Goal: Information Seeking & Learning: Learn about a topic

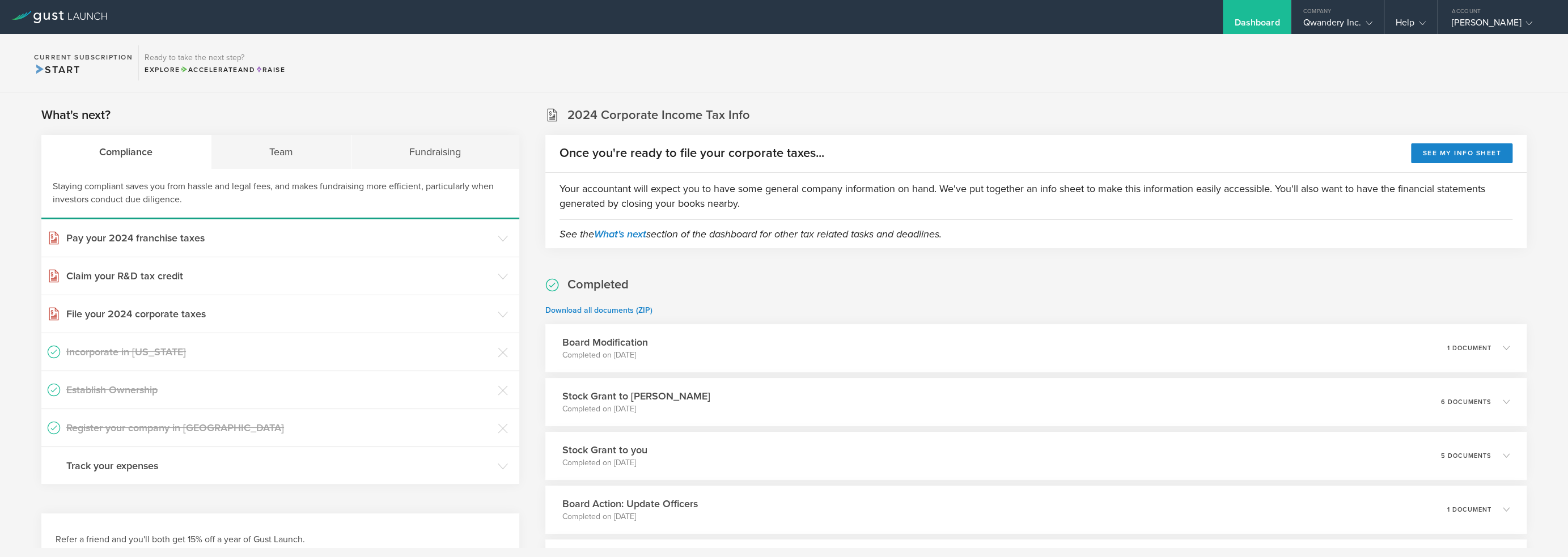
click at [786, 65] on section "Current Subscription Start Ready to take the next step? Explore Accelerate and …" at bounding box center [784, 63] width 1568 height 58
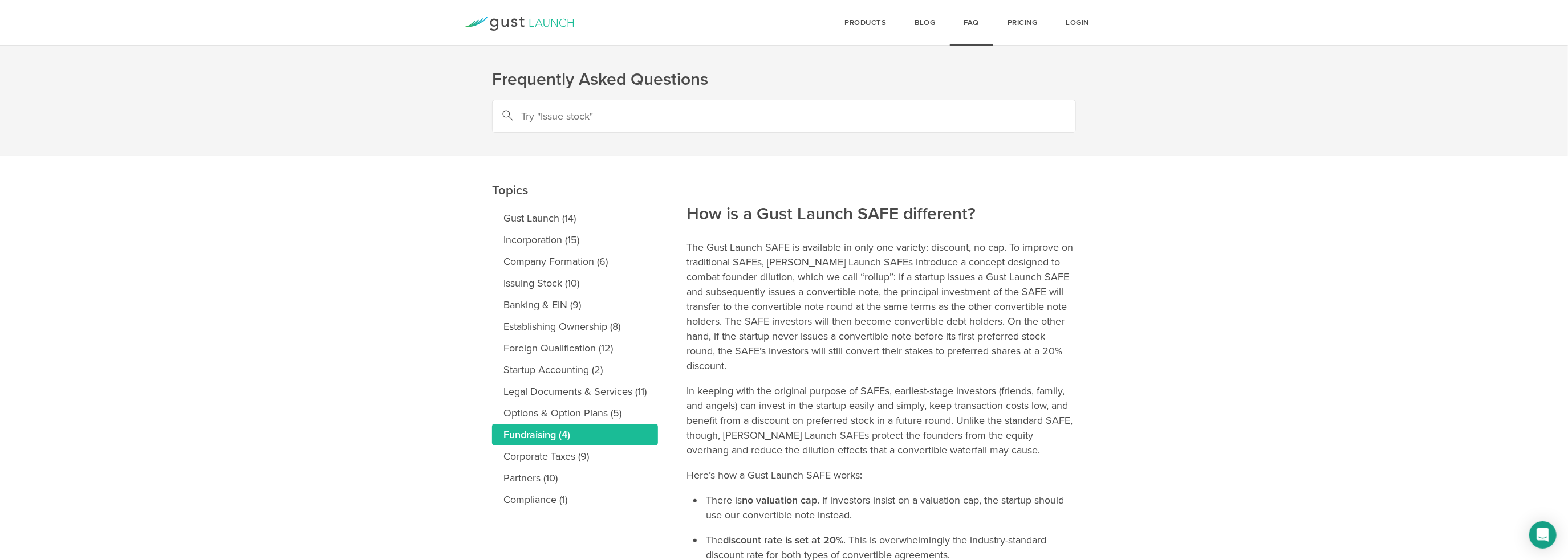
click at [1297, 325] on main "Topics Gust Launch (14) Incorporation (15) Company Formation (6) Issuing Stock …" at bounding box center [784, 485] width 1568 height 658
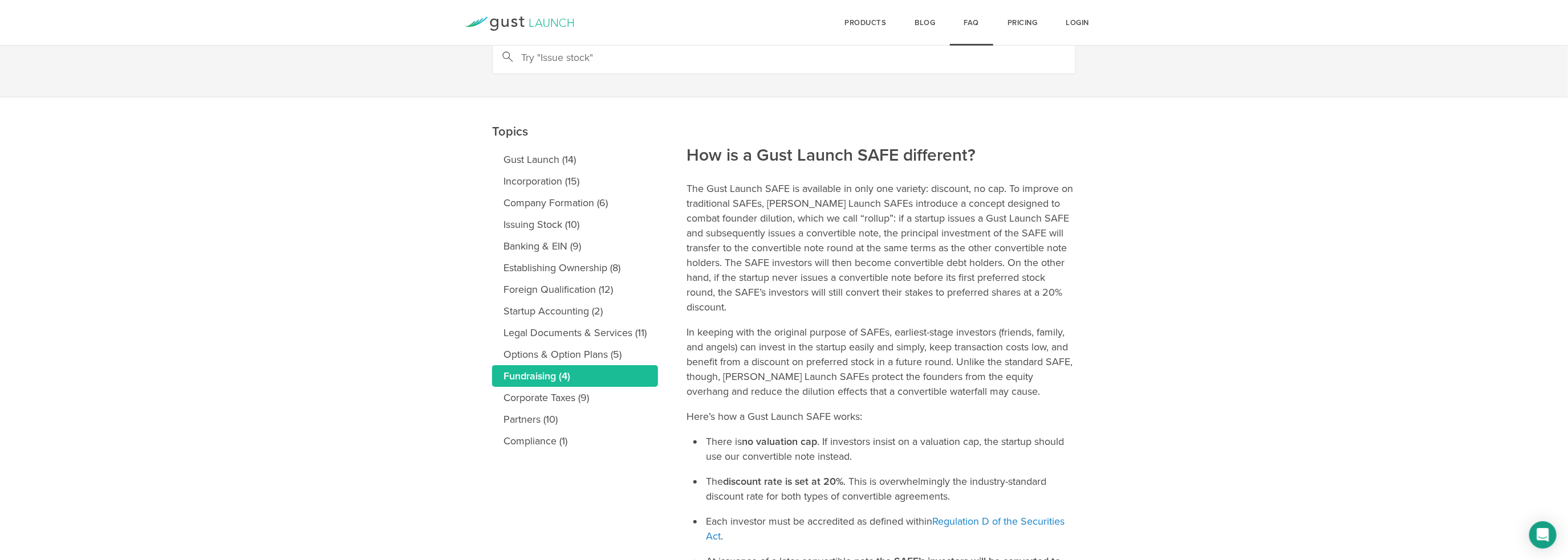
scroll to position [114, 0]
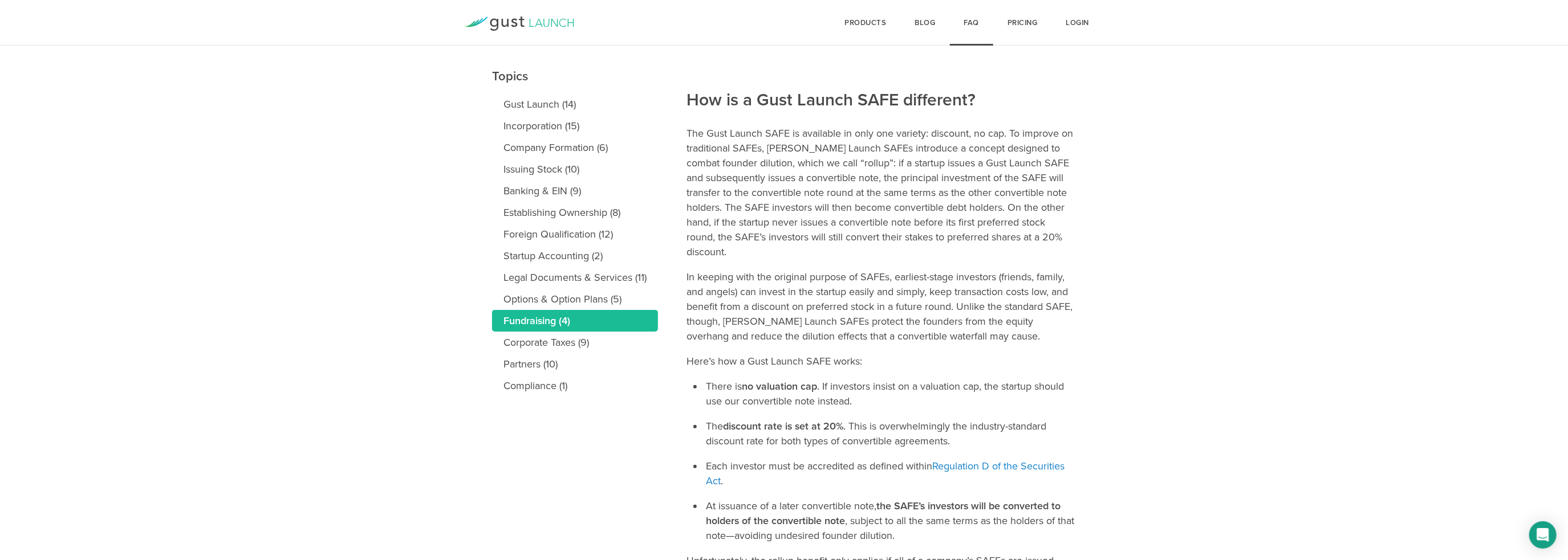
click at [1266, 271] on main "Topics Gust Launch (14) Incorporation (15) Company Formation (6) Issuing Stock …" at bounding box center [784, 371] width 1568 height 658
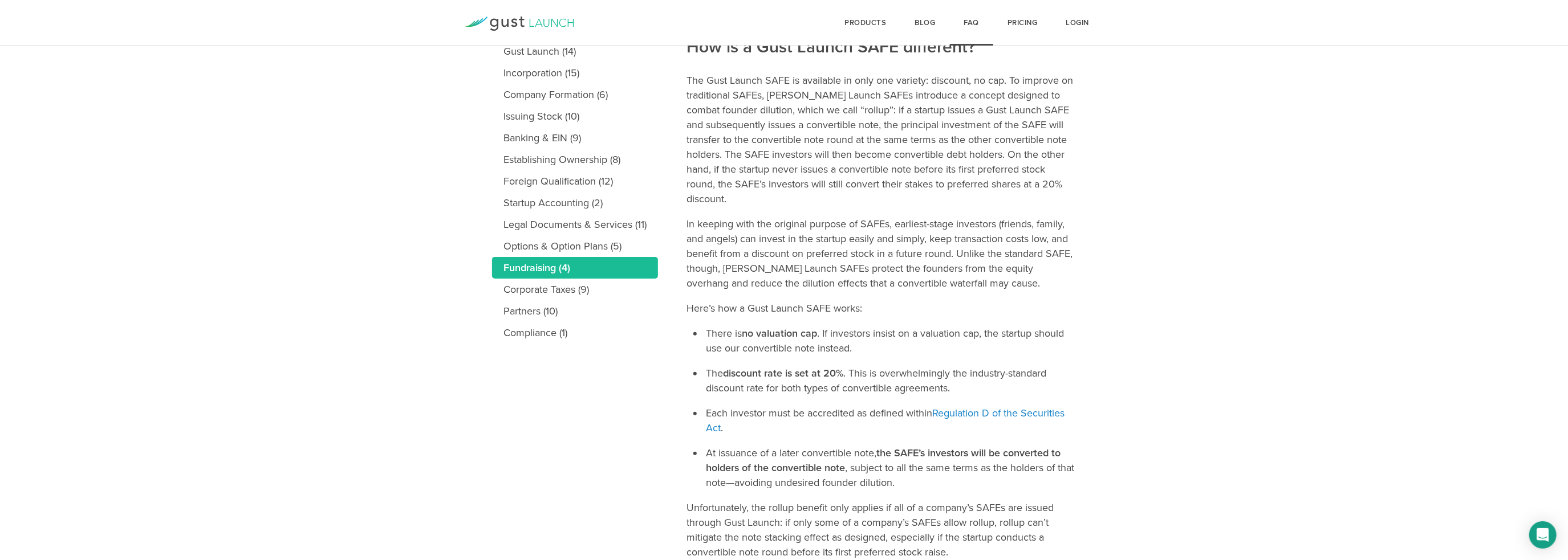
scroll to position [228, 0]
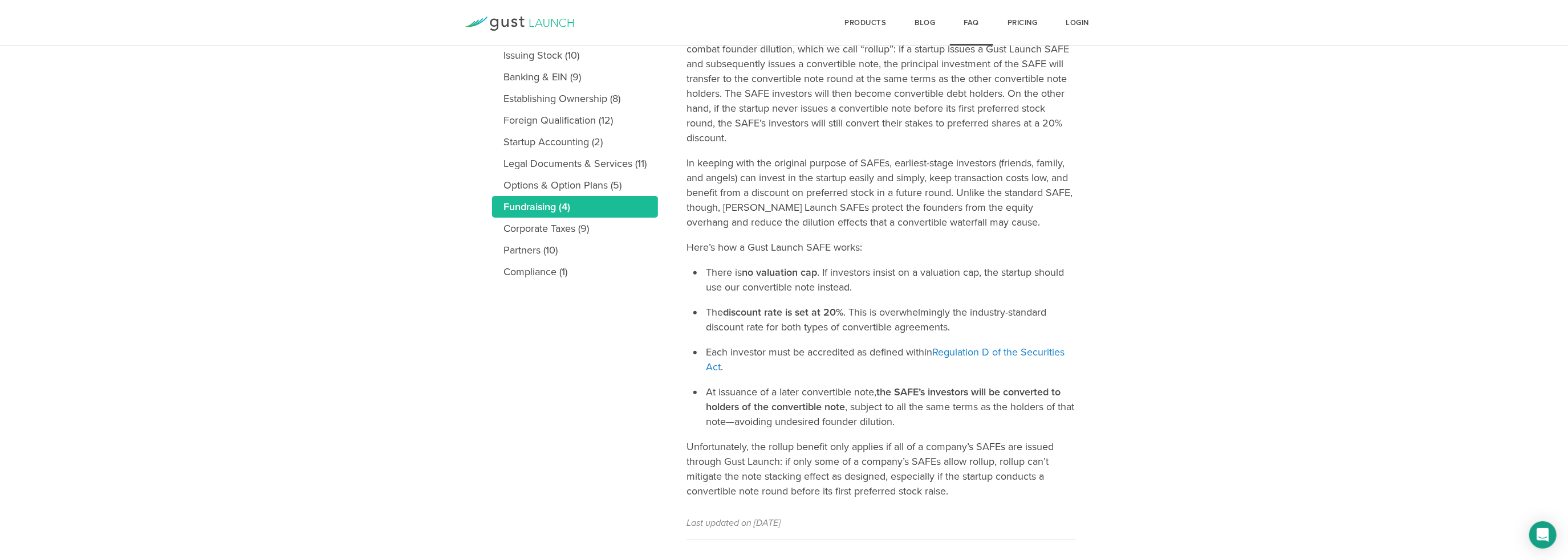
click at [1284, 376] on main "Topics Gust Launch (14) Incorporation (15) Company Formation (6) Issuing Stock …" at bounding box center [784, 257] width 1568 height 658
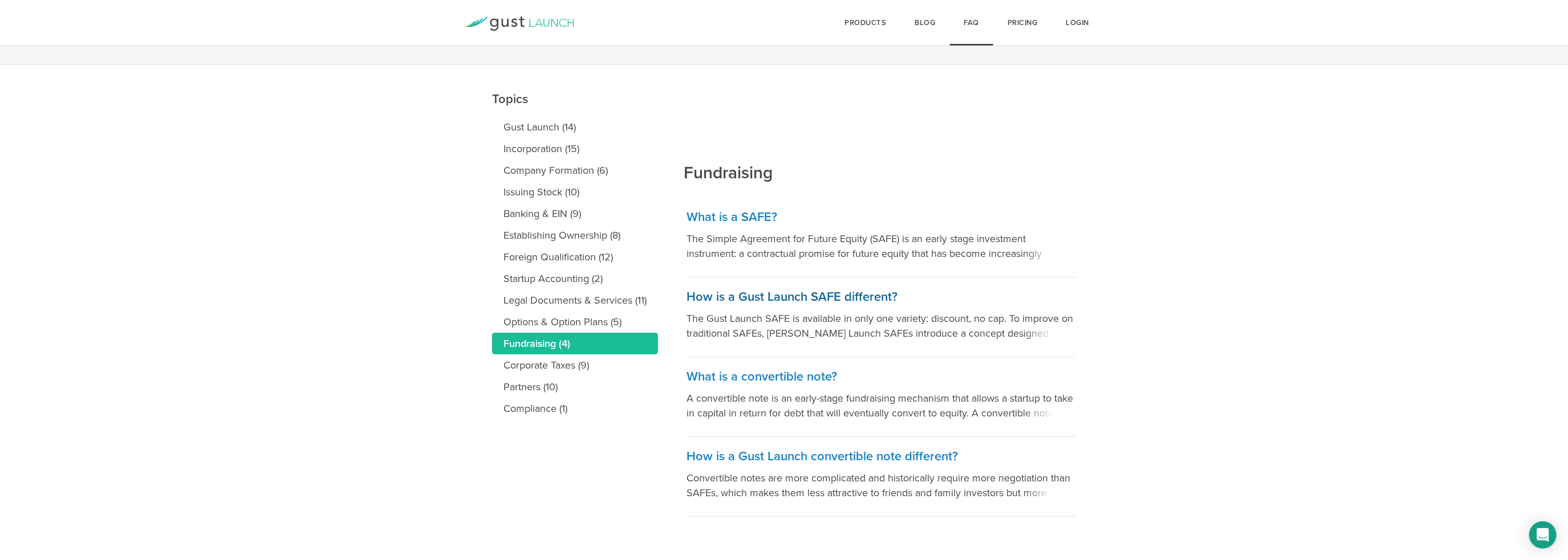
scroll to position [92, 0]
click at [809, 378] on h3 "What is a convertible note?" at bounding box center [881, 376] width 389 height 17
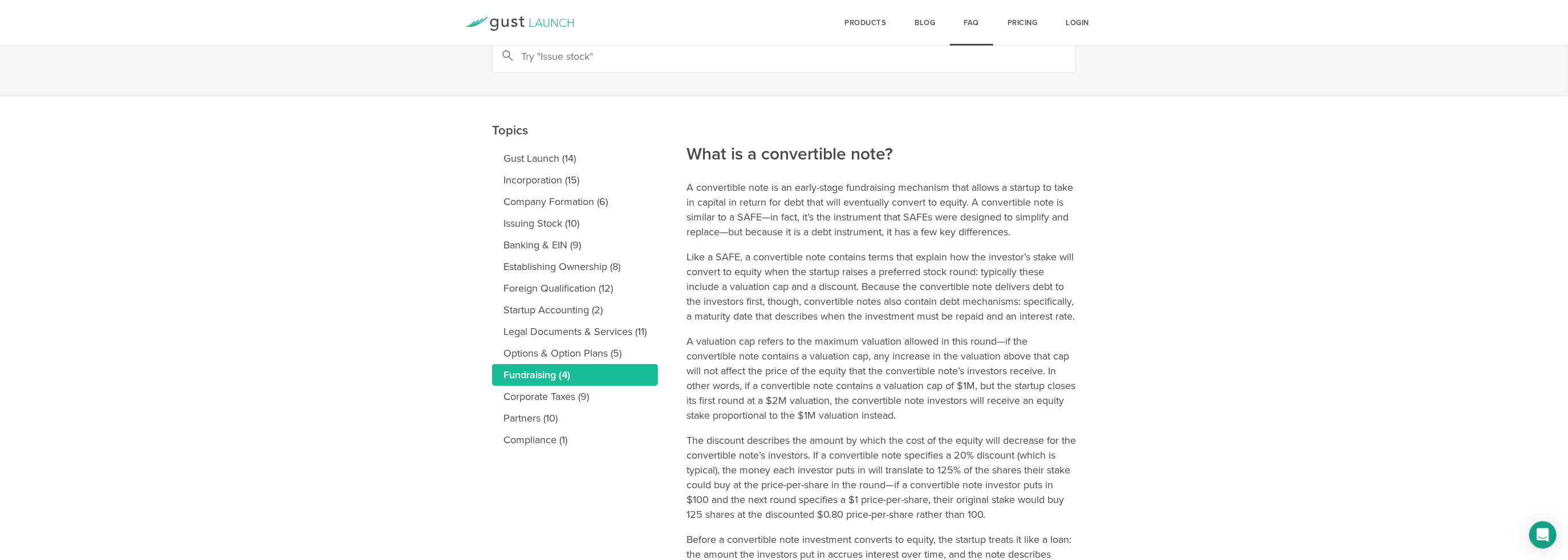
scroll to position [57, 0]
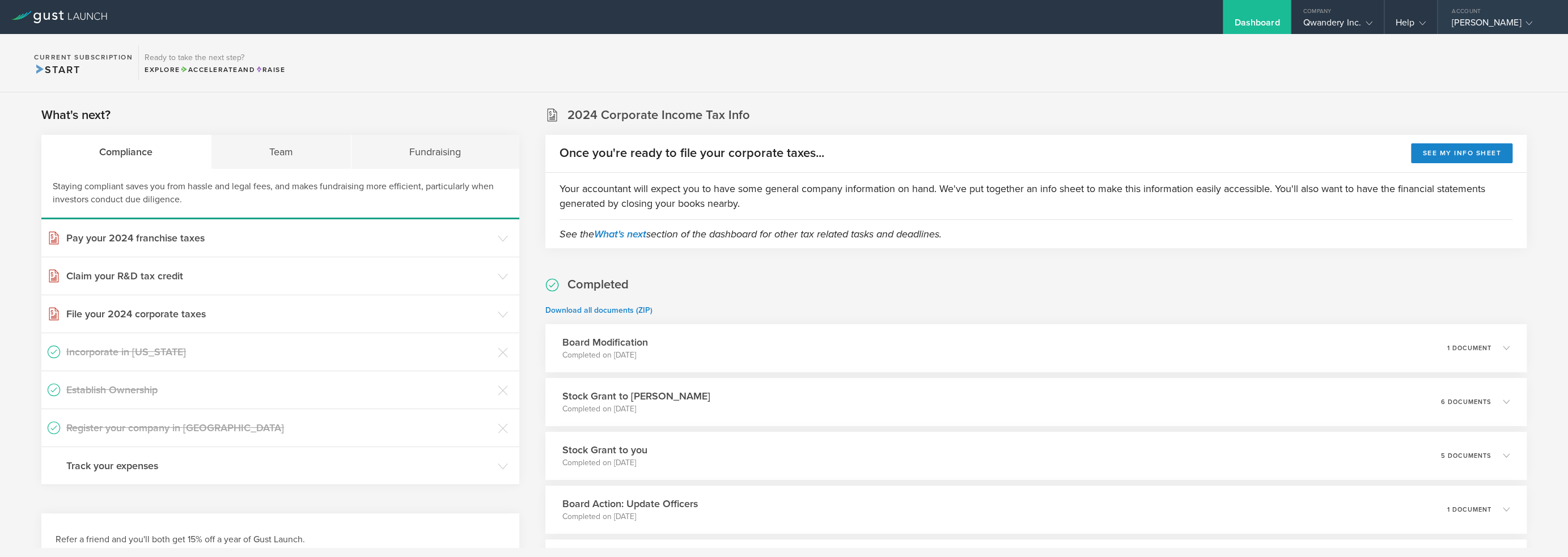
click at [1452, 21] on div "[PERSON_NAME]" at bounding box center [1500, 26] width 96 height 17
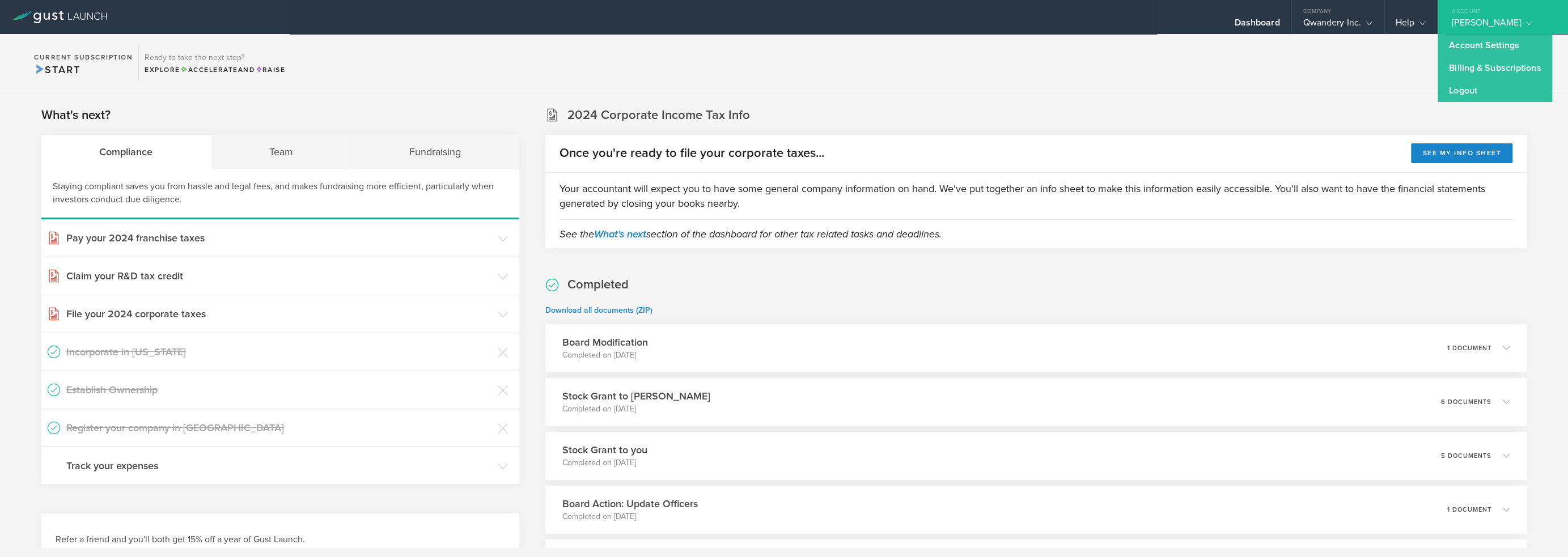
click at [1424, 79] on section "Current Subscription Start Ready to take the next step? Explore Accelerate and …" at bounding box center [784, 63] width 1568 height 58
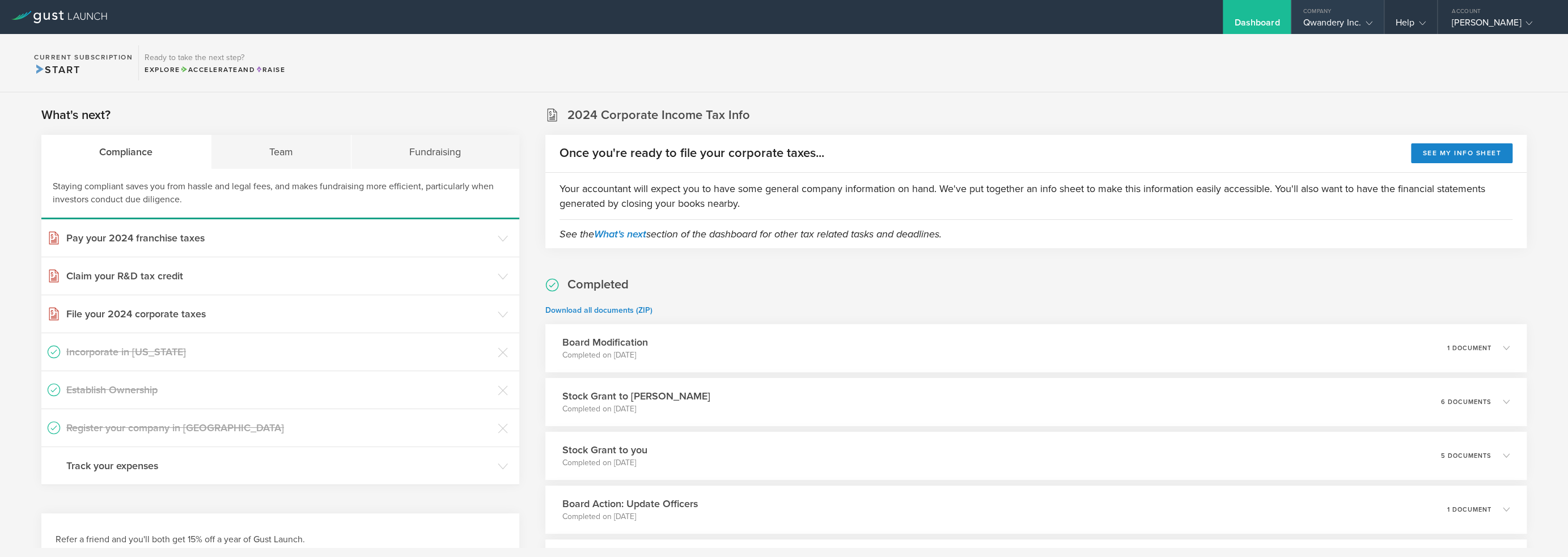
click at [1342, 24] on div "Qwandery Inc." at bounding box center [1337, 26] width 69 height 17
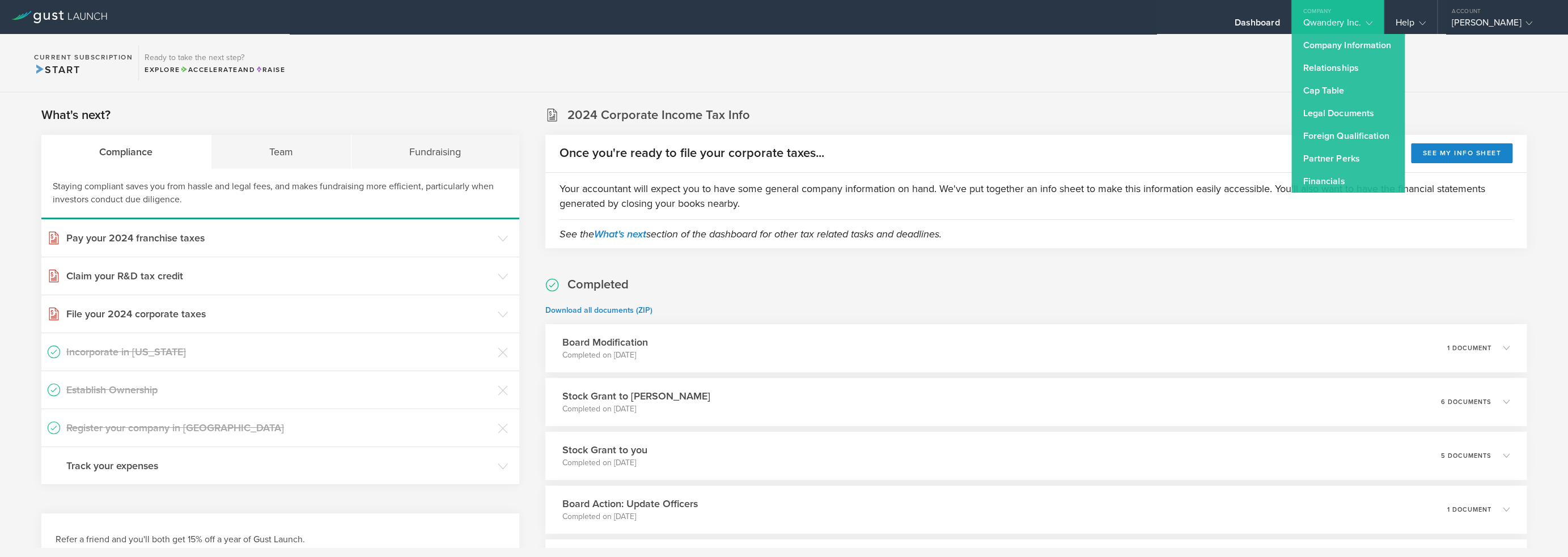
click at [1269, 80] on section "Current Subscription Start Ready to take the next step? Explore Accelerate and …" at bounding box center [784, 63] width 1568 height 58
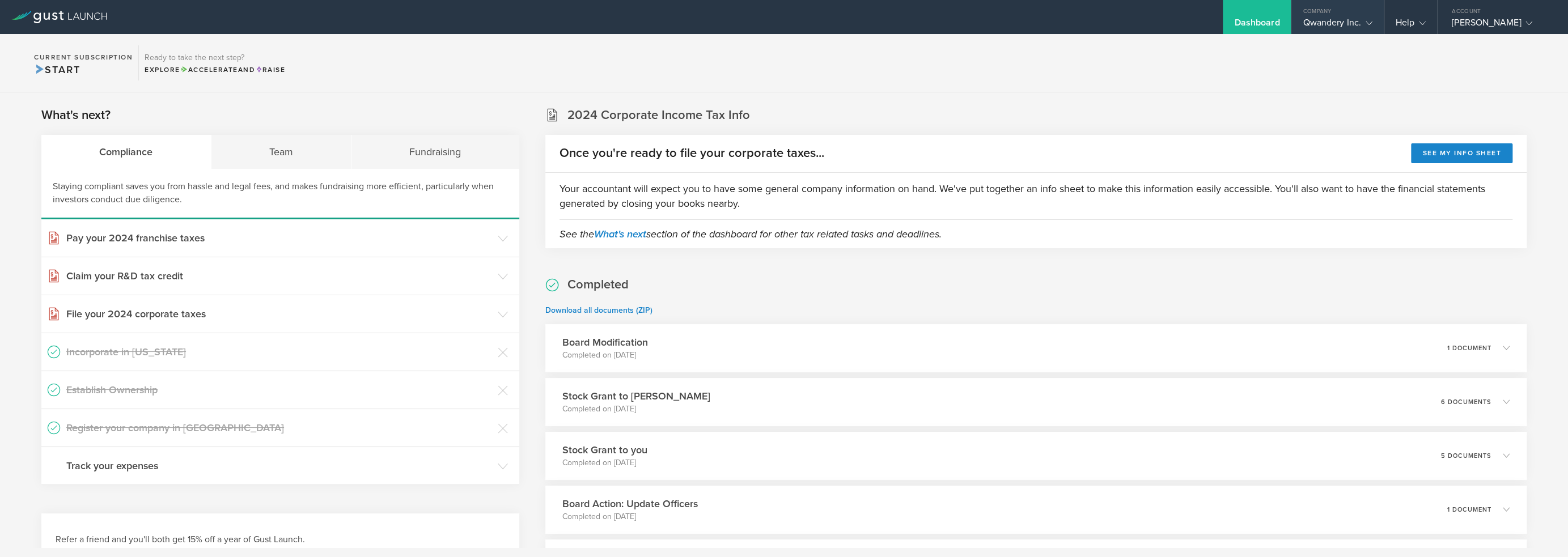
click at [1316, 24] on div "Qwandery Inc." at bounding box center [1337, 26] width 69 height 17
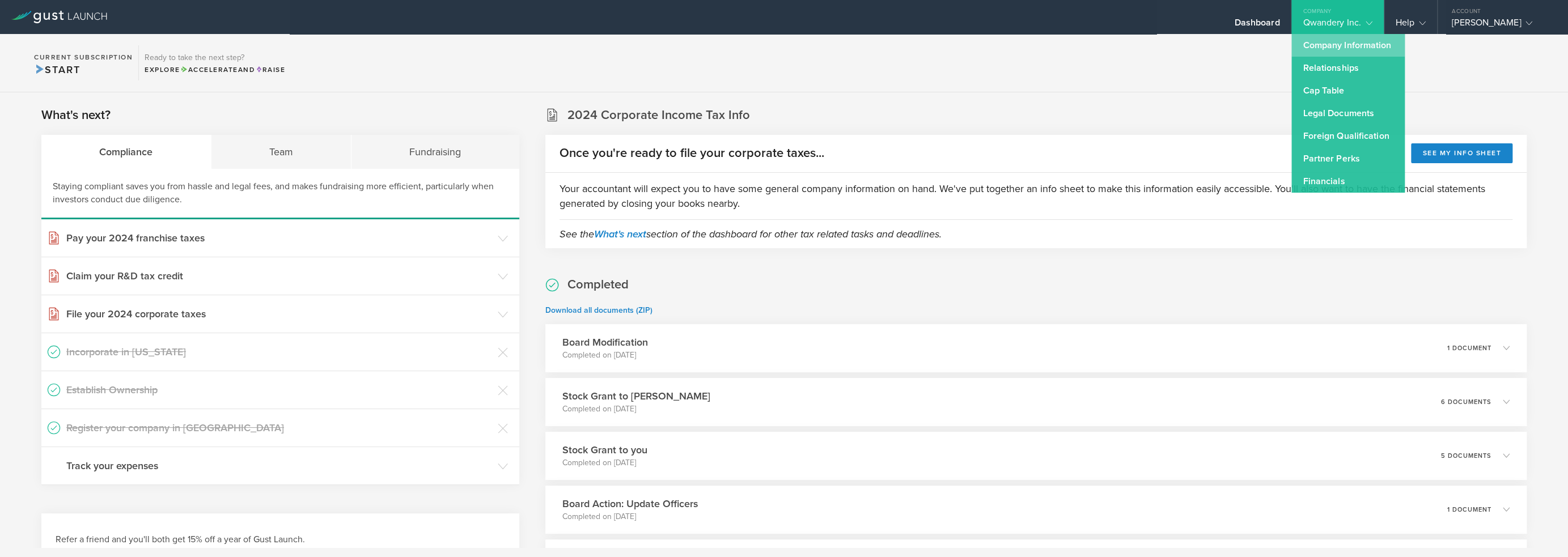
click at [1340, 52] on link "Company Information" at bounding box center [1348, 45] width 113 height 23
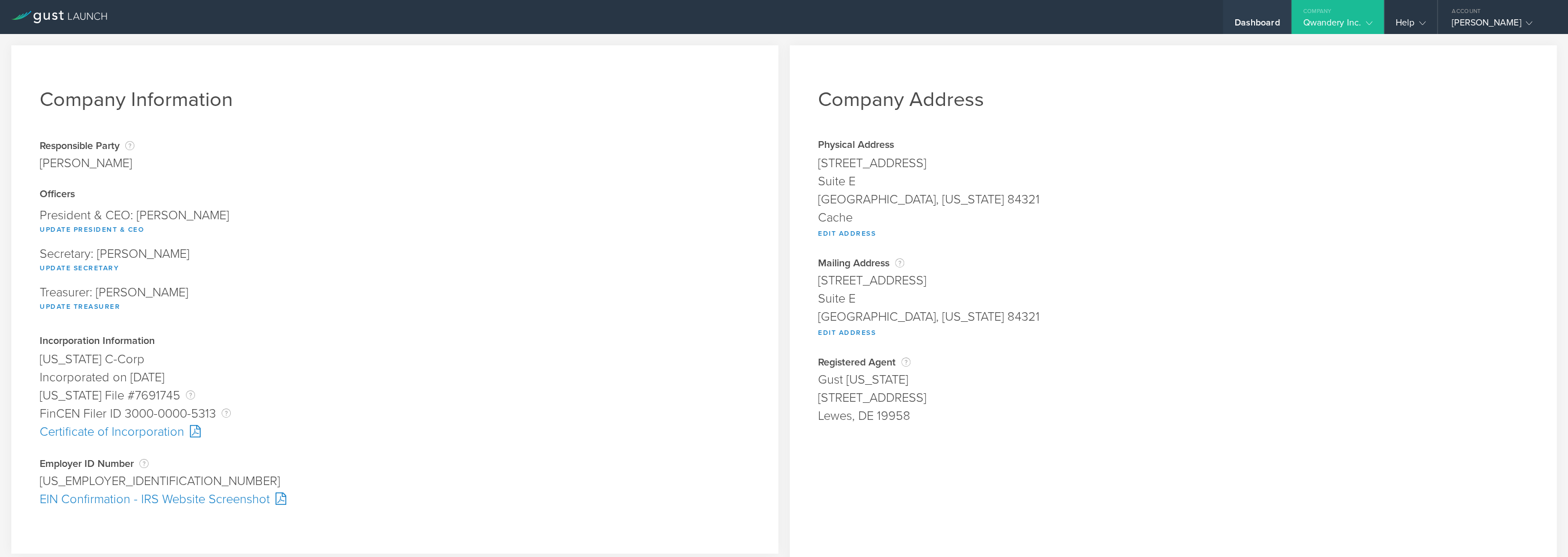
click at [1231, 19] on div "Dashboard" at bounding box center [1257, 17] width 68 height 34
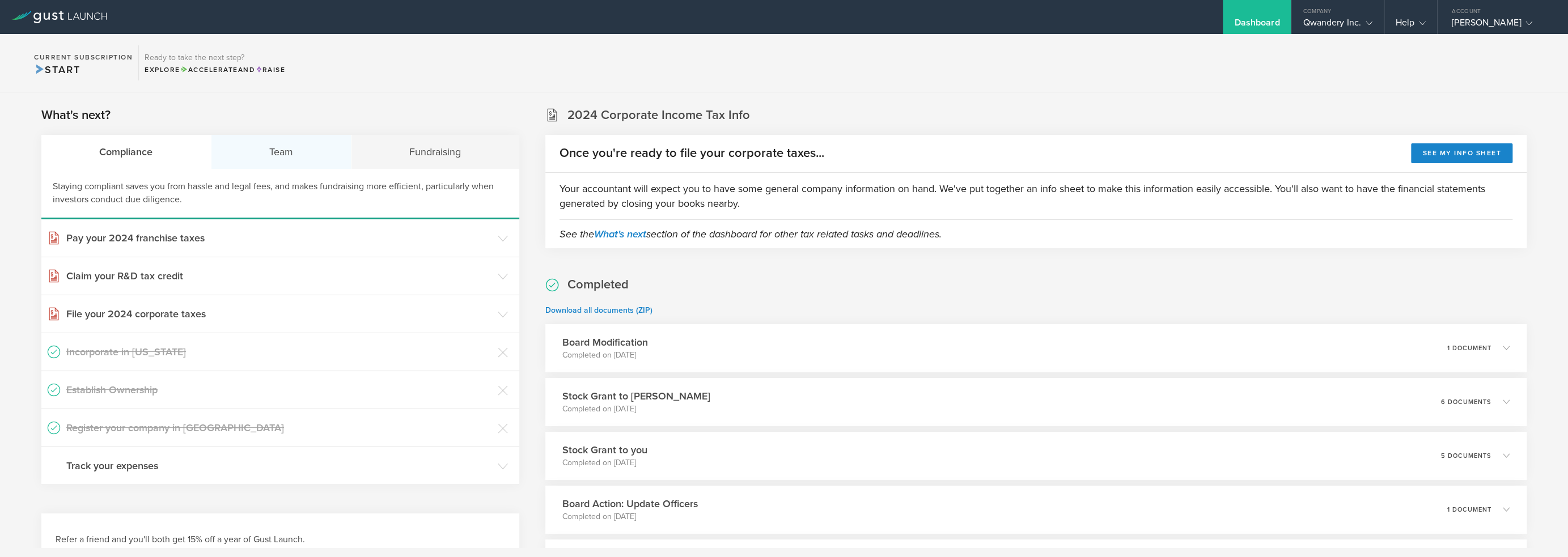
click at [296, 153] on div "Team" at bounding box center [281, 152] width 141 height 34
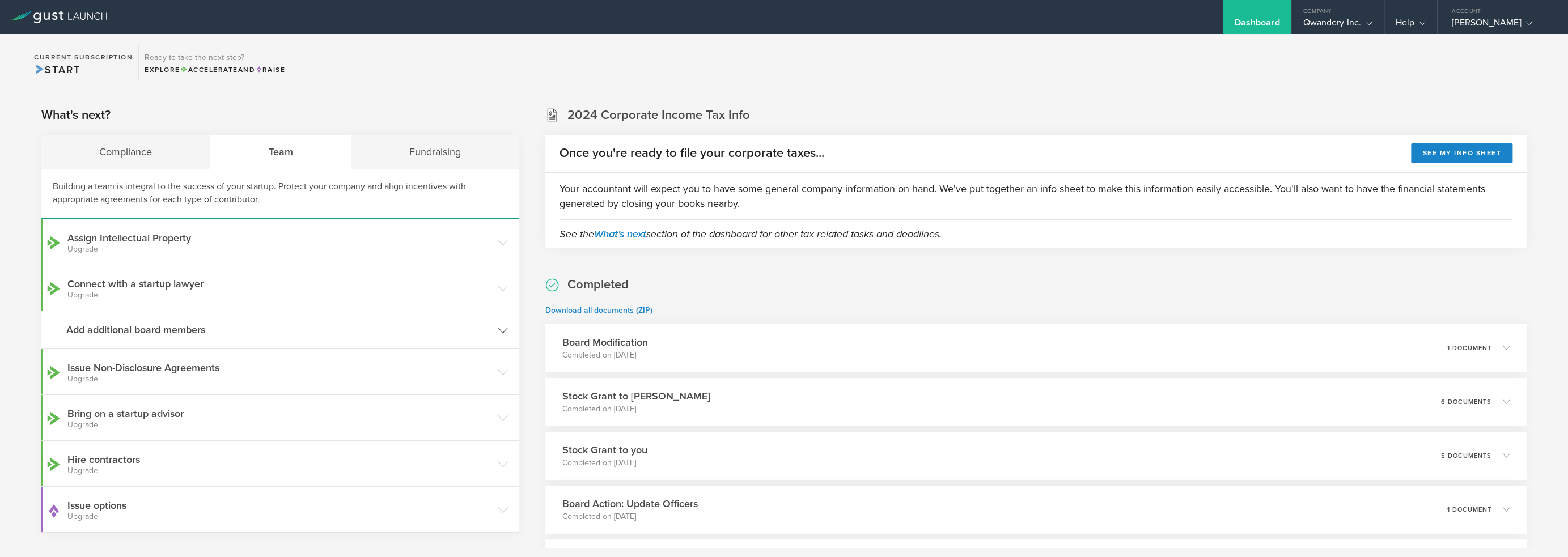
click at [180, 326] on h3 "Add additional board members" at bounding box center [279, 330] width 425 height 15
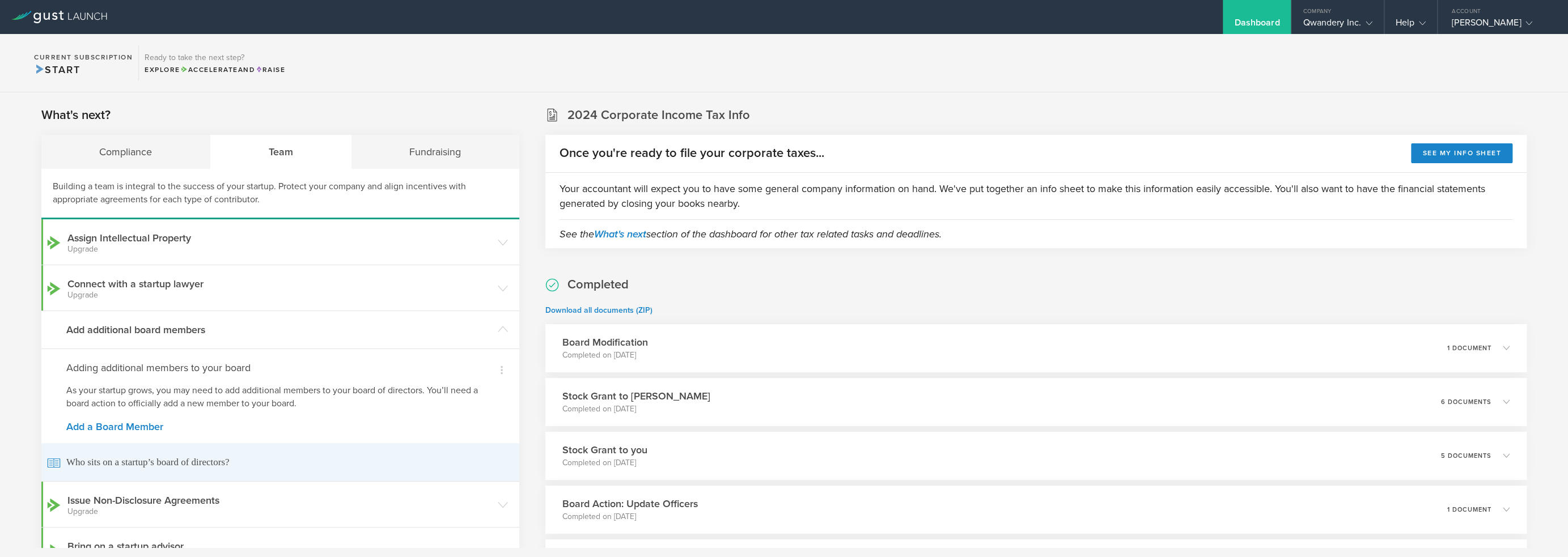
click at [194, 464] on span "Who sits on a startup’s board of directors?" at bounding box center [280, 462] width 466 height 38
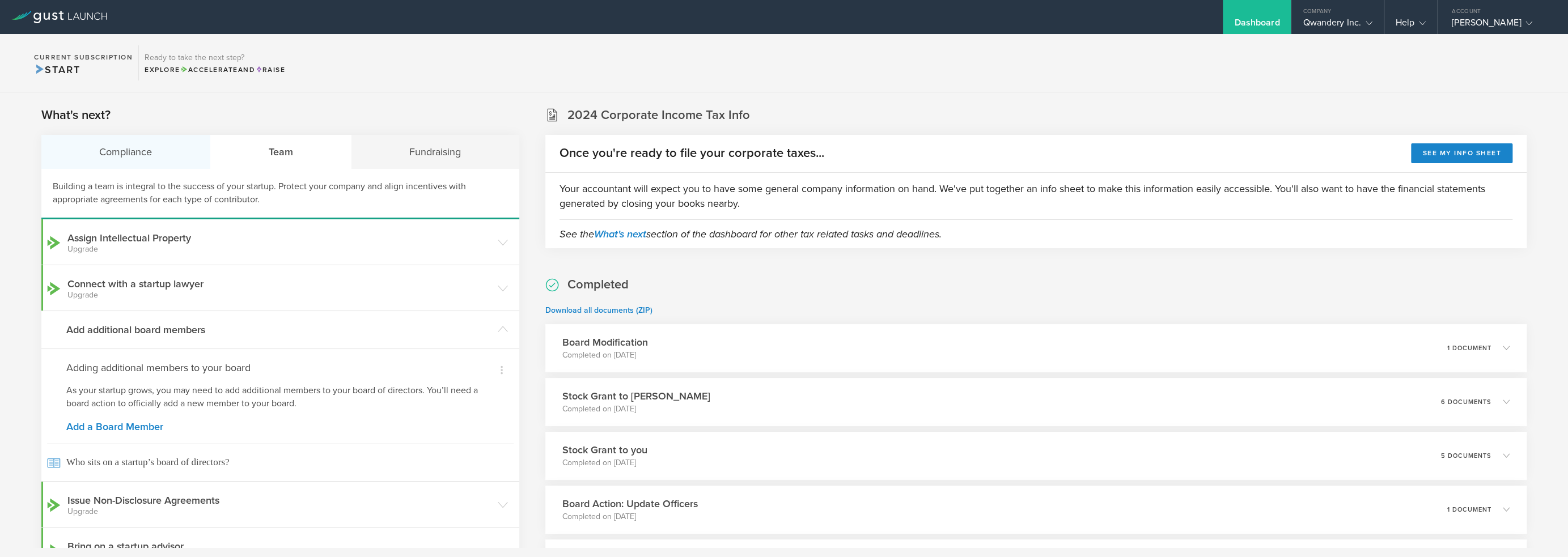
click at [150, 153] on div "Compliance" at bounding box center [126, 152] width 169 height 34
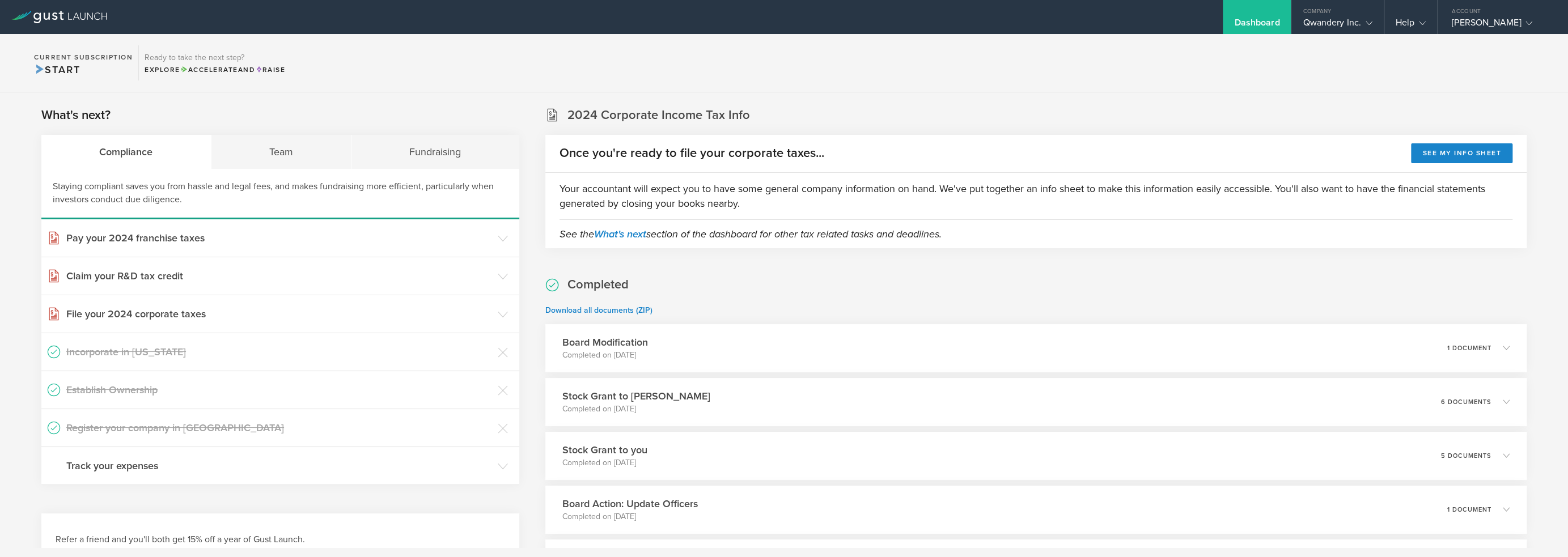
scroll to position [170, 0]
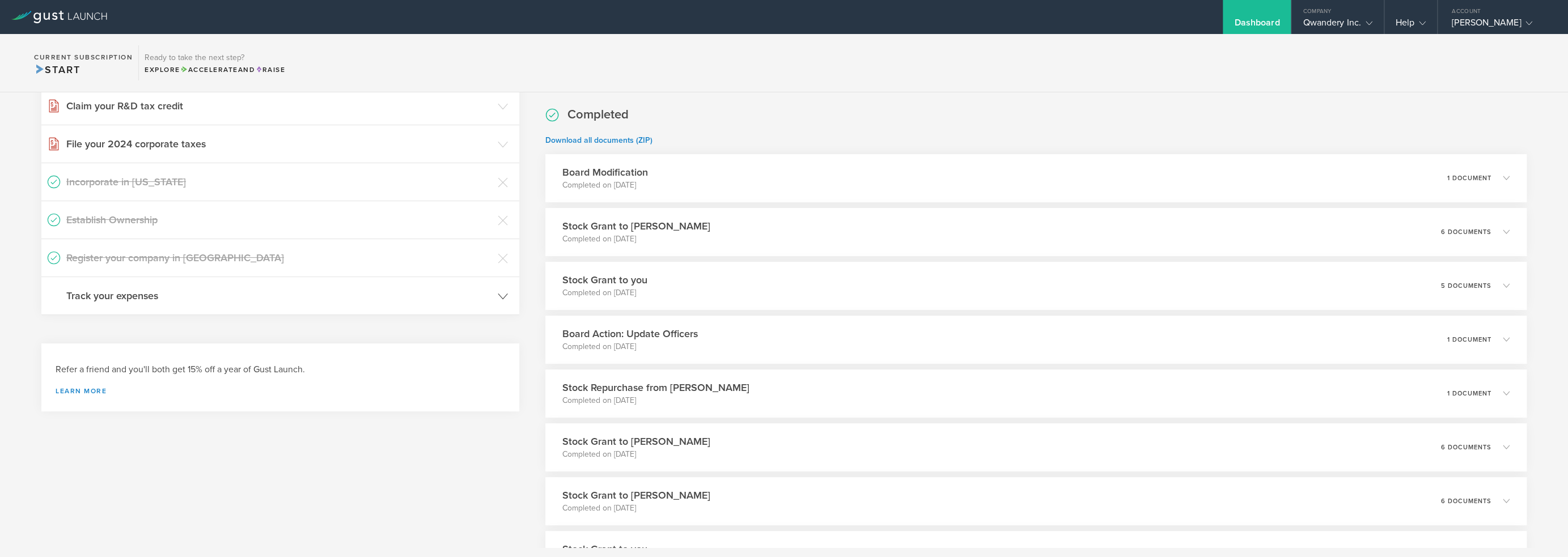
click at [490, 301] on header "Track your expenses" at bounding box center [280, 295] width 478 height 37
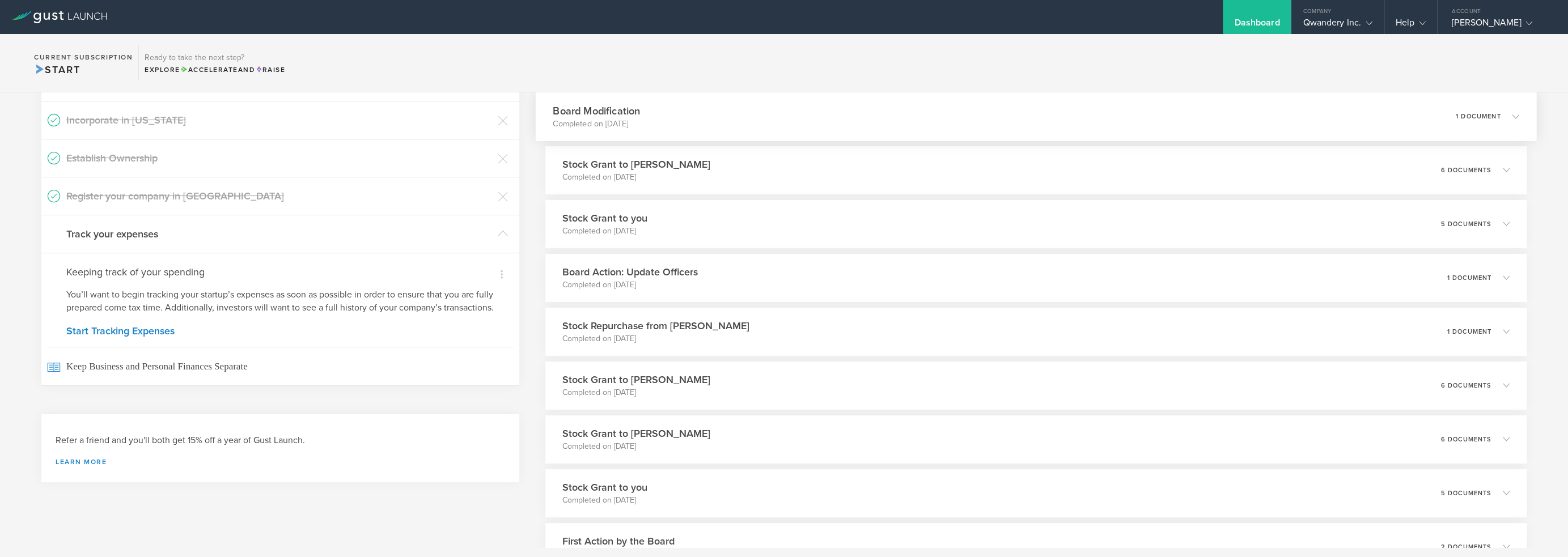
scroll to position [0, 0]
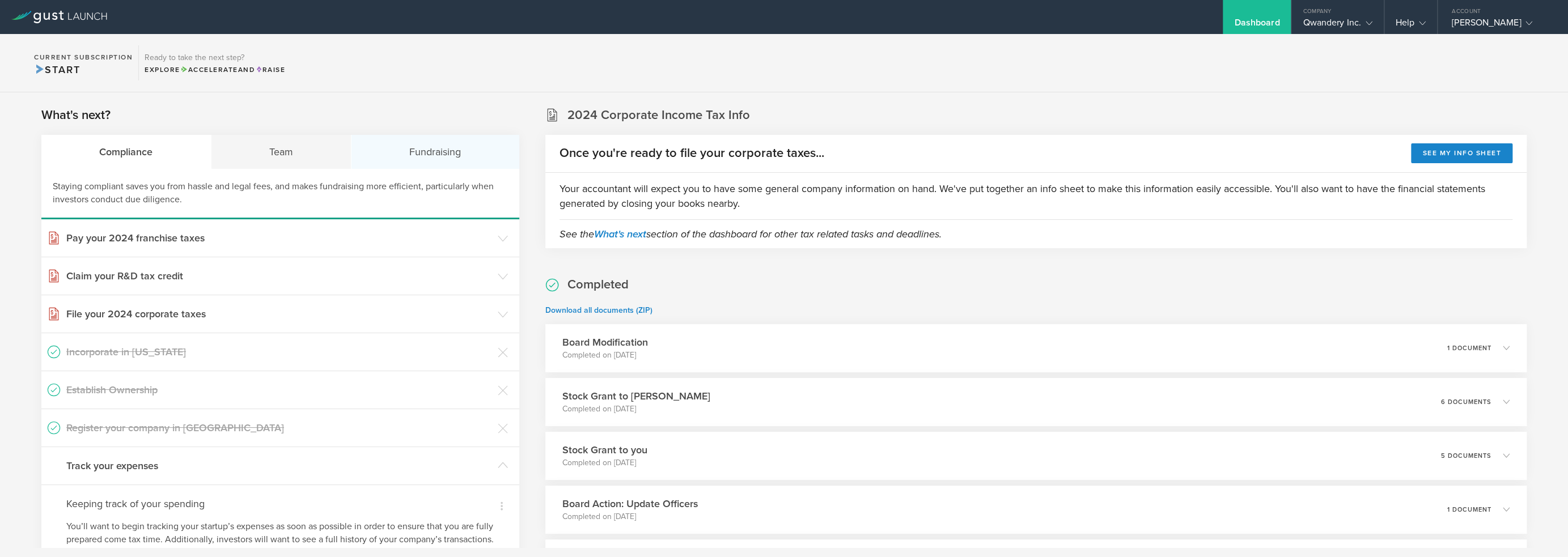
click at [457, 149] on div "Fundraising" at bounding box center [435, 152] width 168 height 34
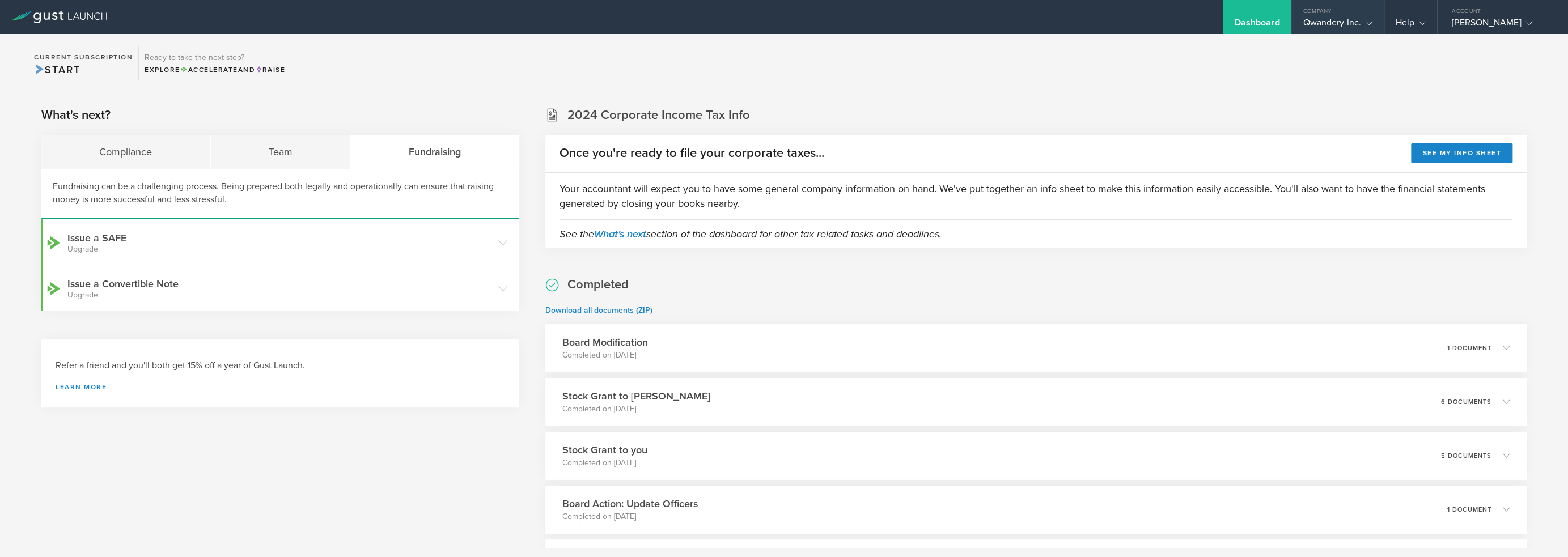
click at [1363, 25] on gust-icon at bounding box center [1367, 23] width 12 height 12
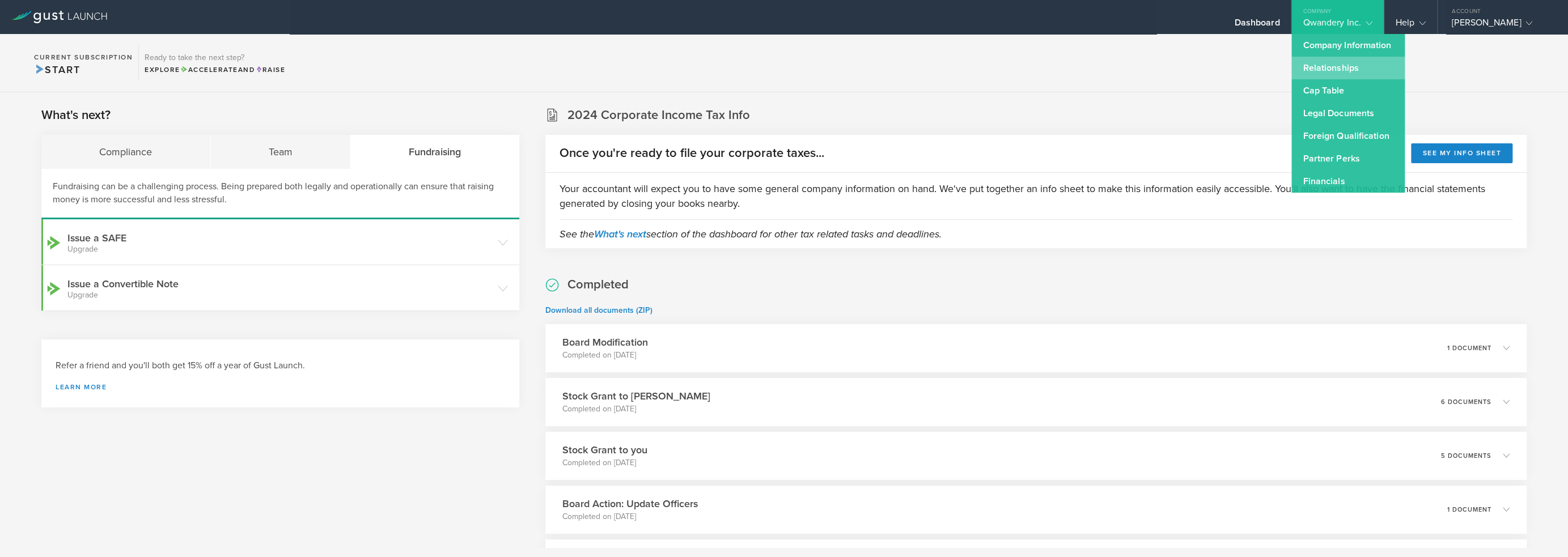
click at [1358, 68] on link "Relationships" at bounding box center [1348, 68] width 113 height 23
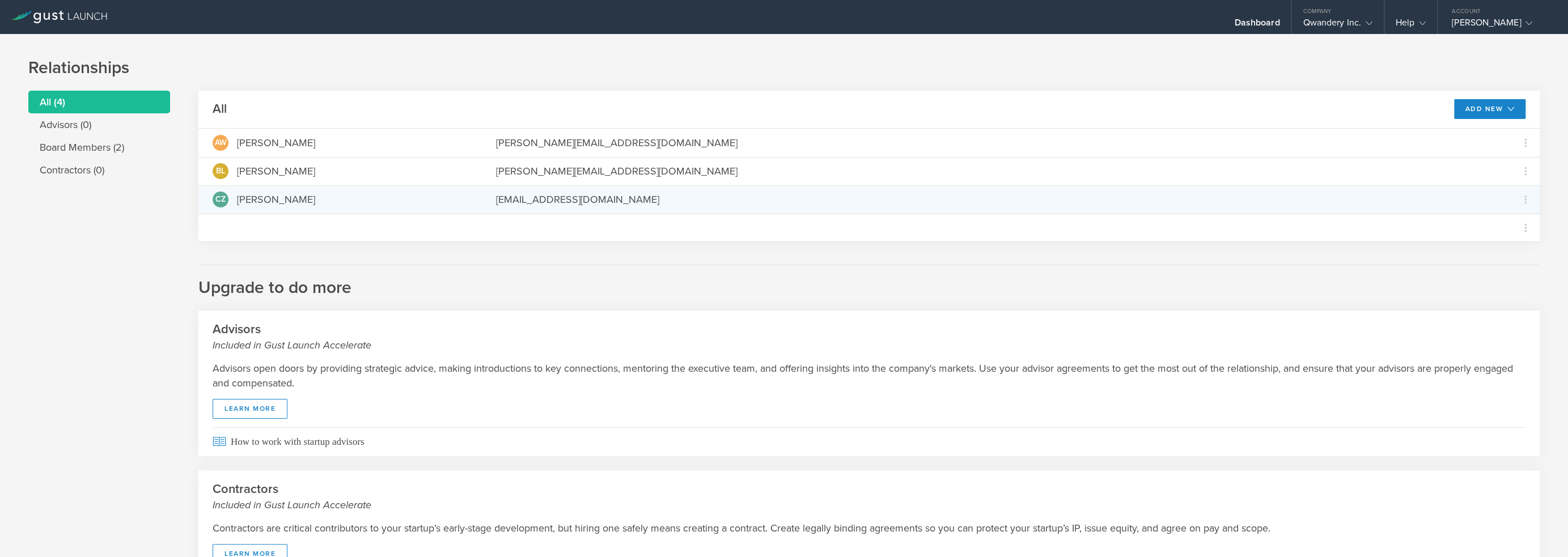
click at [360, 199] on div "CZ [PERSON_NAME]" at bounding box center [340, 200] width 255 height 16
click at [1519, 198] on icon at bounding box center [1525, 200] width 13 height 13
click at [1488, 291] on md-backdrop at bounding box center [784, 278] width 1568 height 557
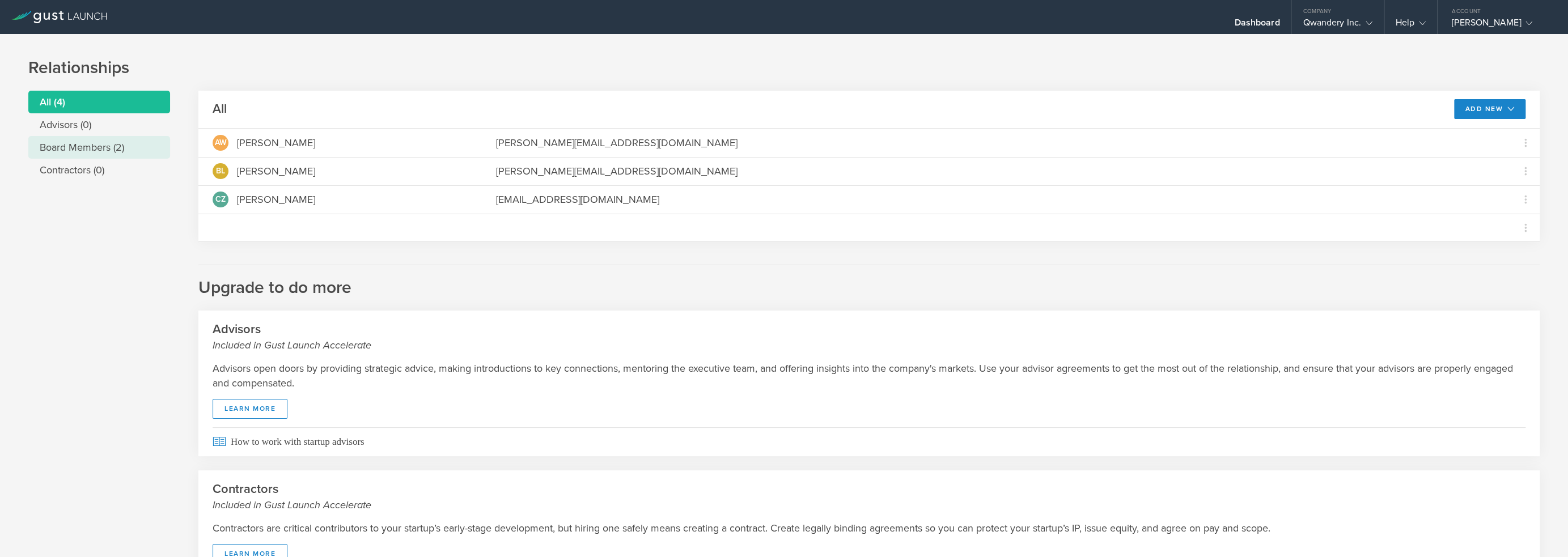
click at [101, 145] on li "Board Members (2)" at bounding box center [99, 147] width 142 height 23
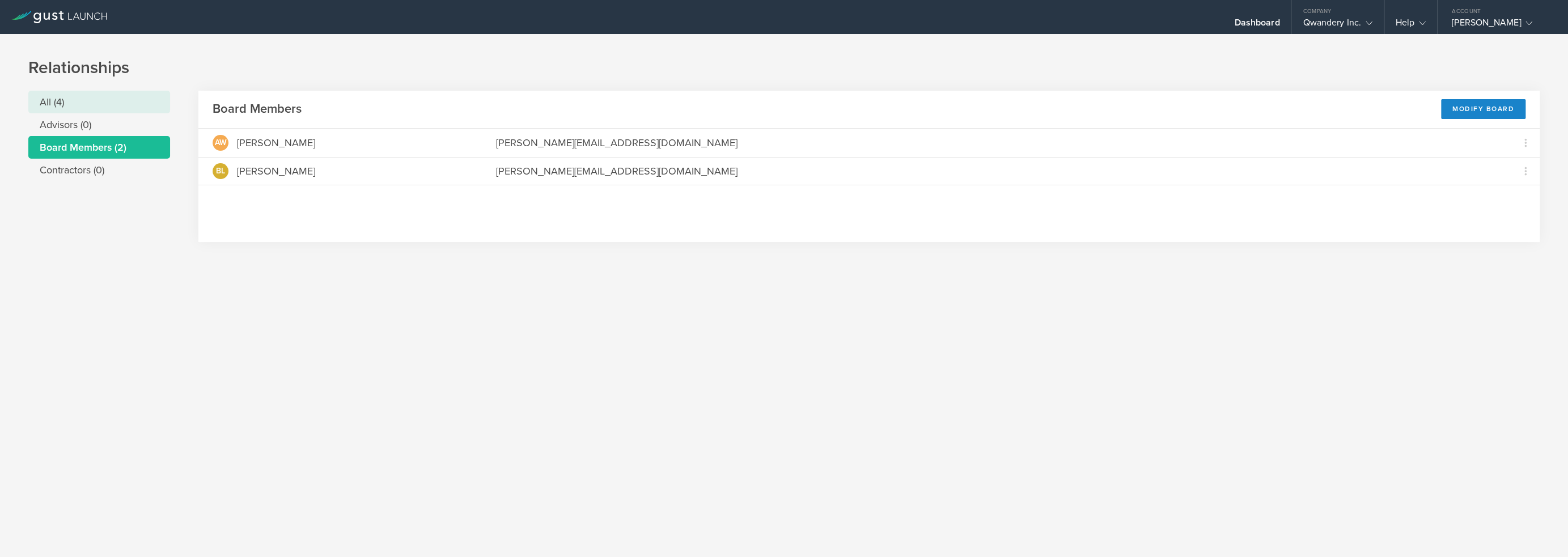
click at [44, 96] on li "All (4)" at bounding box center [99, 102] width 142 height 23
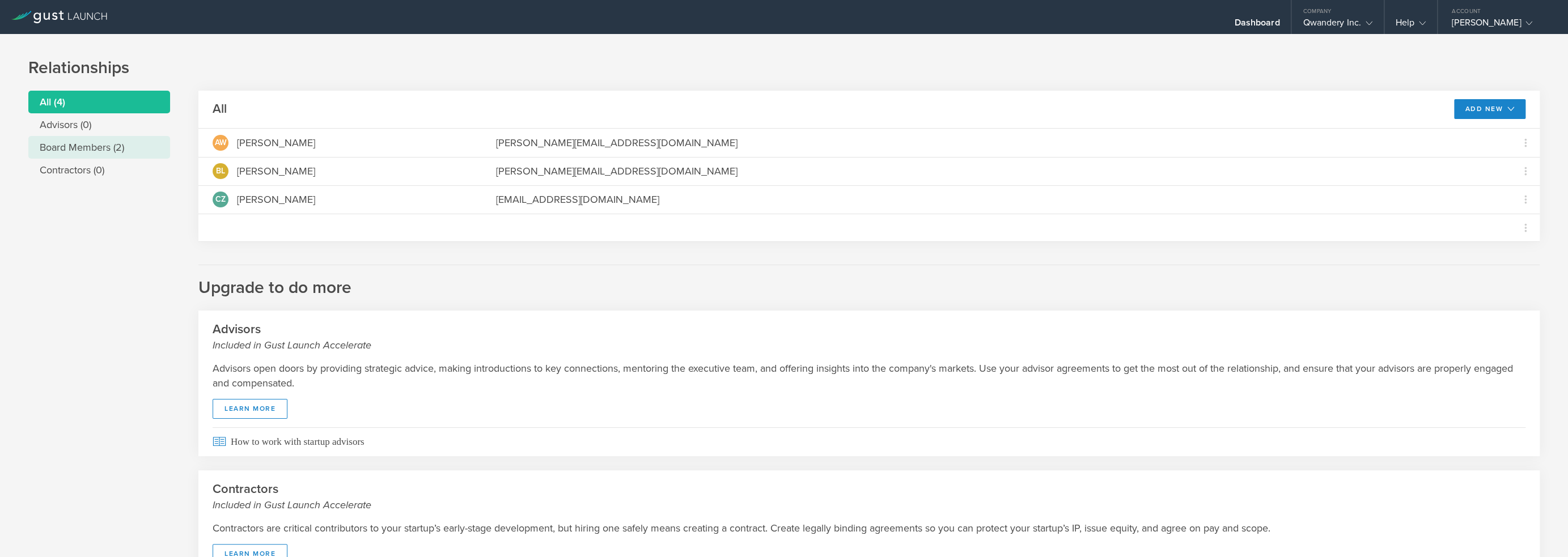
click at [77, 153] on li "Board Members (2)" at bounding box center [99, 147] width 142 height 23
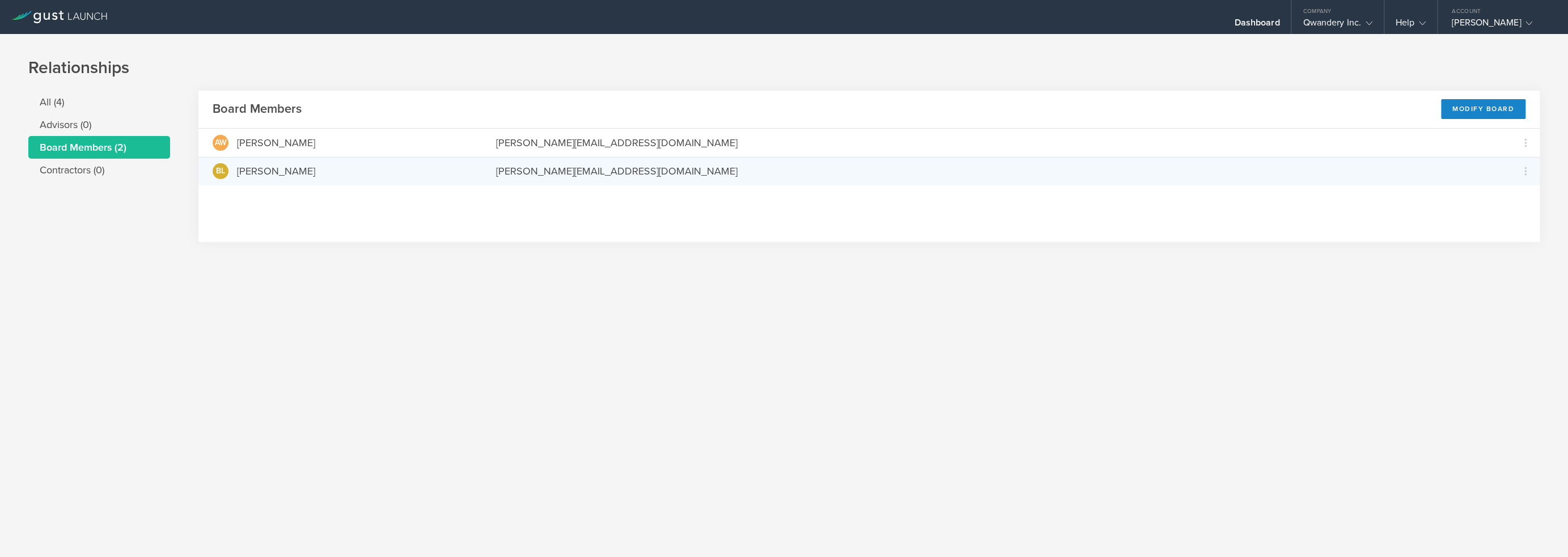
click at [262, 169] on div "[PERSON_NAME]" at bounding box center [276, 171] width 79 height 15
click at [221, 172] on span "BL" at bounding box center [220, 171] width 9 height 8
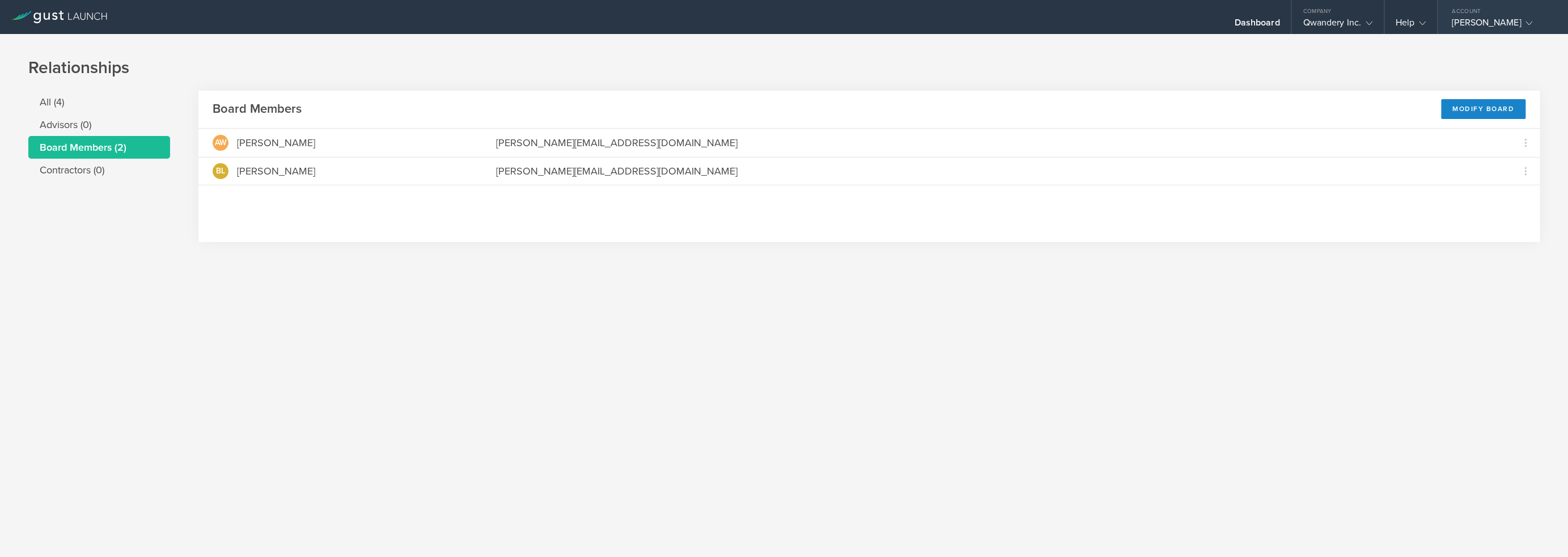
click at [1482, 20] on div "[PERSON_NAME]" at bounding box center [1500, 26] width 96 height 17
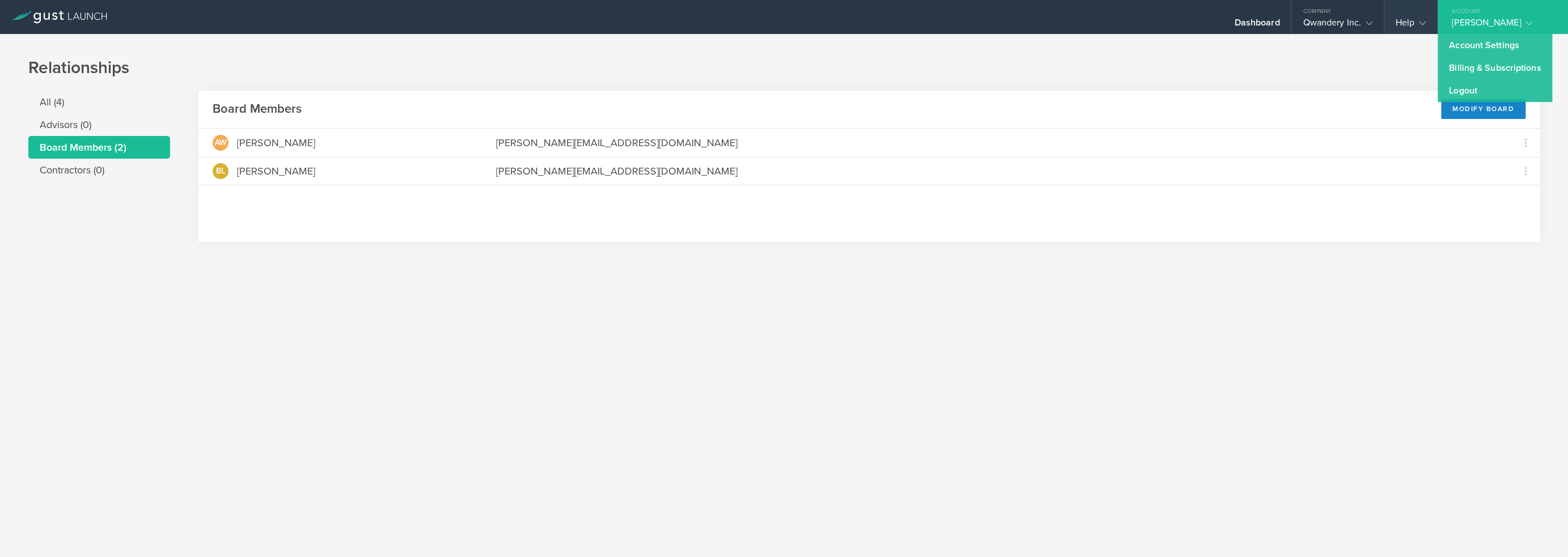
click at [1415, 21] on gust-icon at bounding box center [1420, 23] width 12 height 12
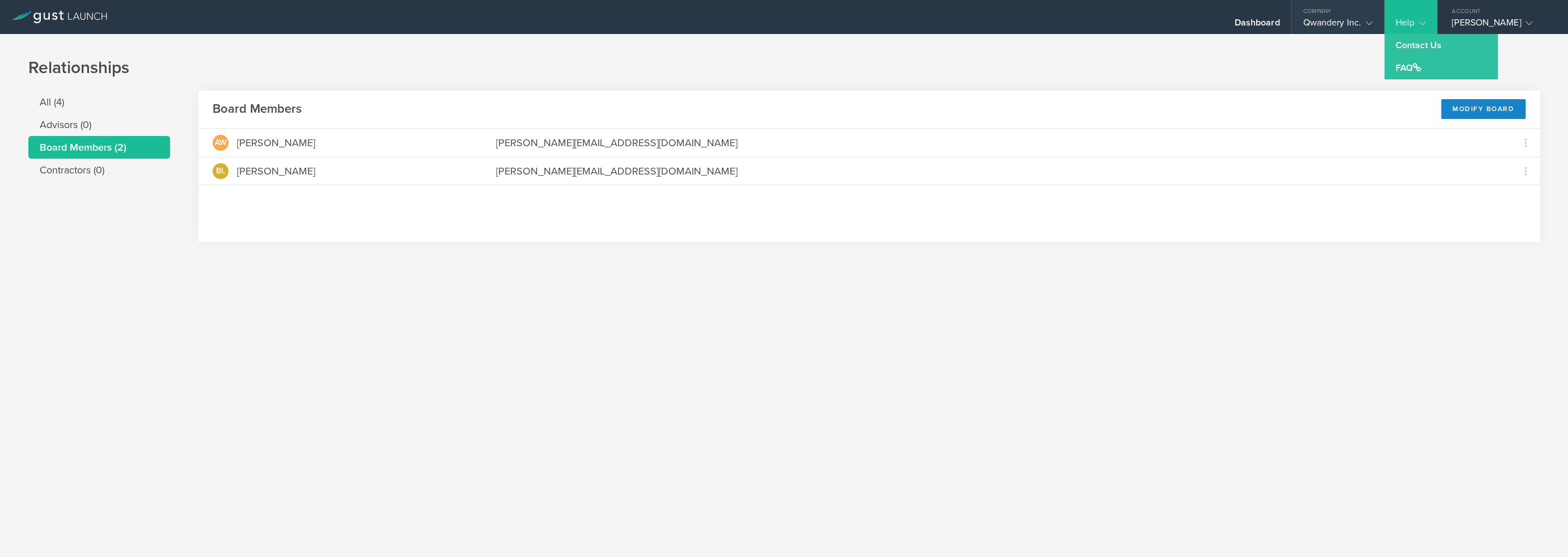
click at [1340, 23] on div "Qwandery Inc." at bounding box center [1337, 26] width 69 height 17
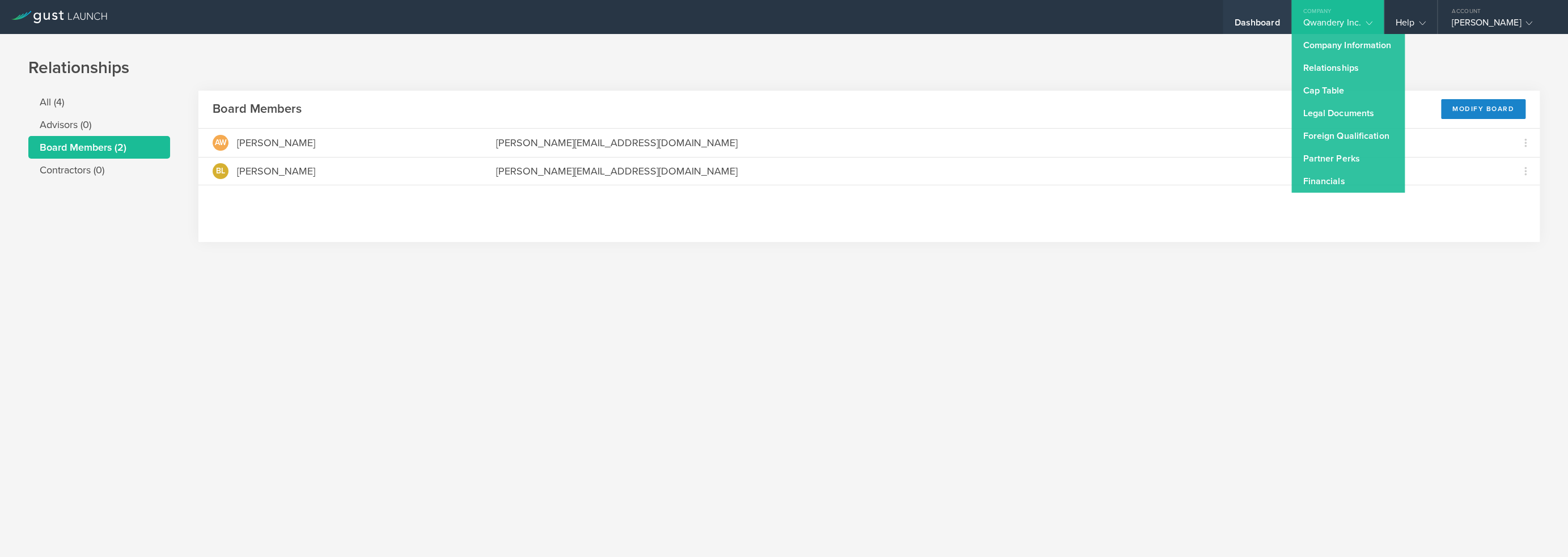
click at [1248, 26] on div "Dashboard" at bounding box center [1256, 26] width 46 height 17
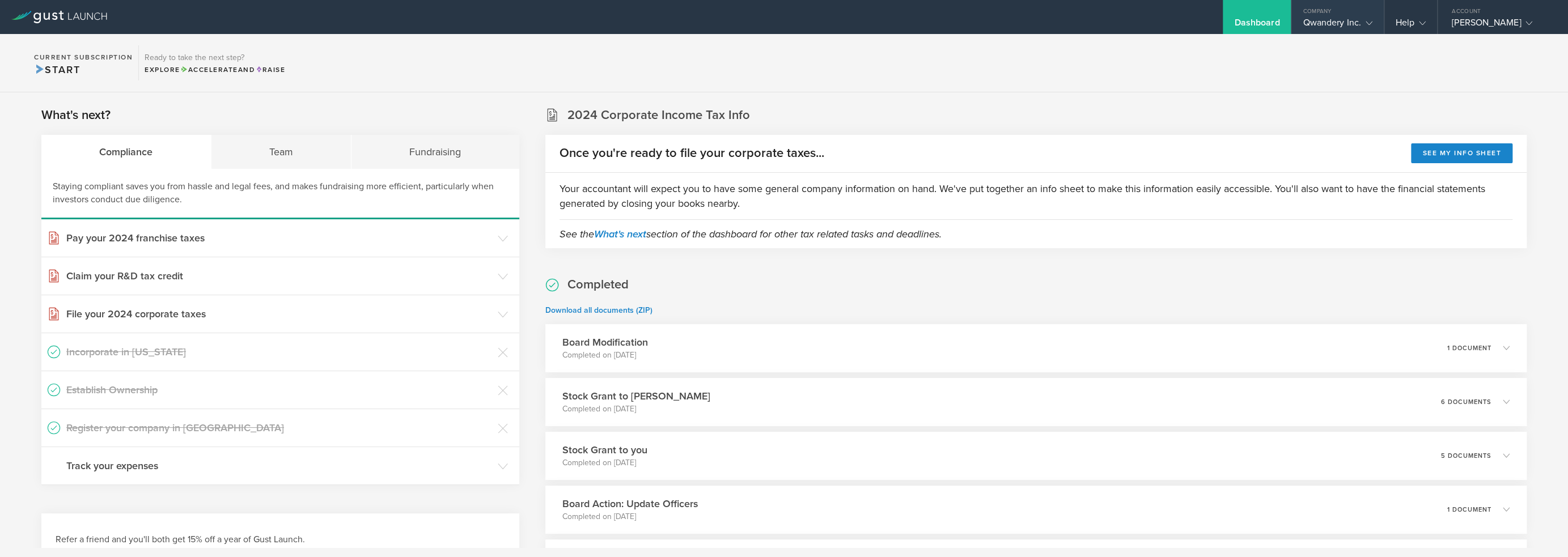
click at [1377, 27] on div "Qwandery Inc." at bounding box center [1337, 26] width 92 height 17
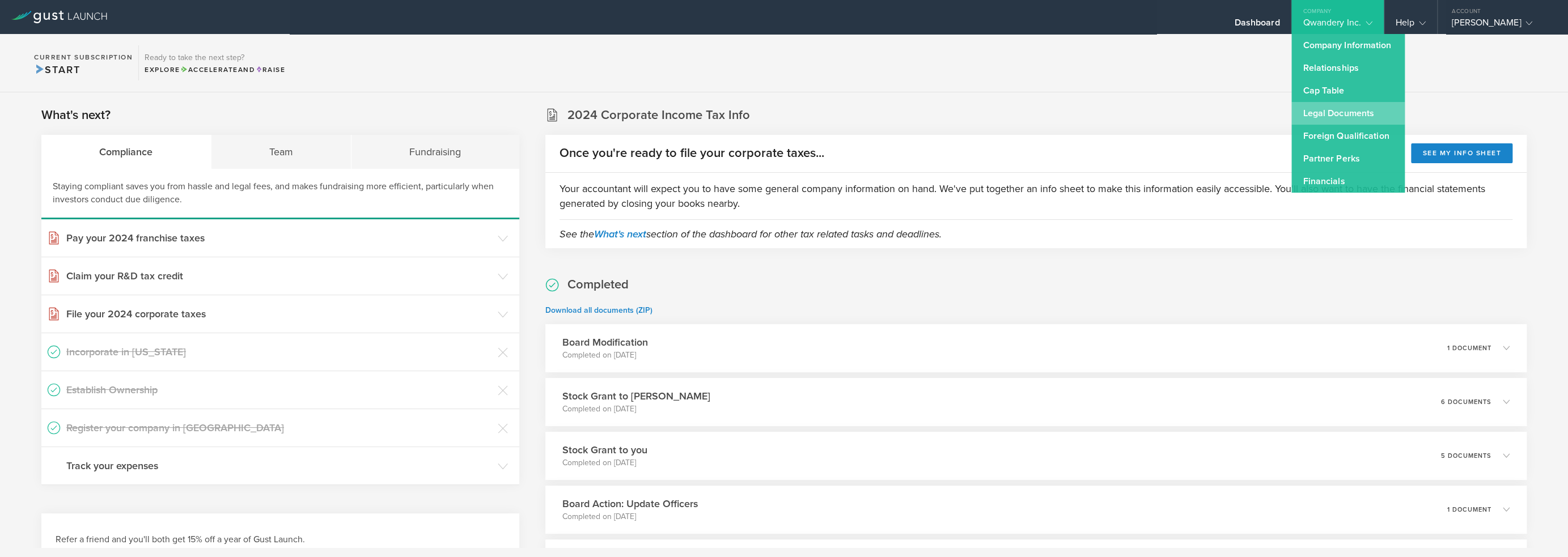
click at [1356, 113] on link "Legal Documents" at bounding box center [1348, 113] width 113 height 23
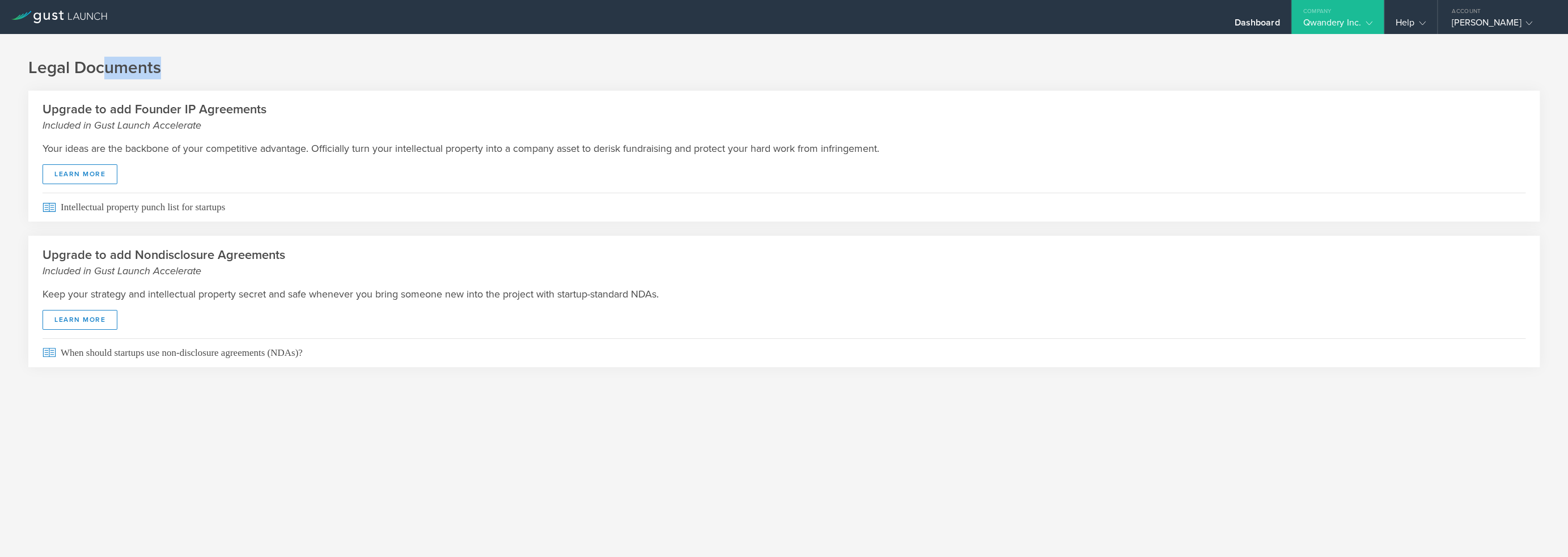
drag, startPoint x: 105, startPoint y: 66, endPoint x: 275, endPoint y: 71, distance: 170.1
click at [275, 71] on h1 "Legal Documents" at bounding box center [784, 68] width 1511 height 23
click at [1269, 74] on h1 "Legal Documents" at bounding box center [784, 68] width 1511 height 23
click at [1297, 66] on h1 "Legal Documents" at bounding box center [784, 68] width 1511 height 23
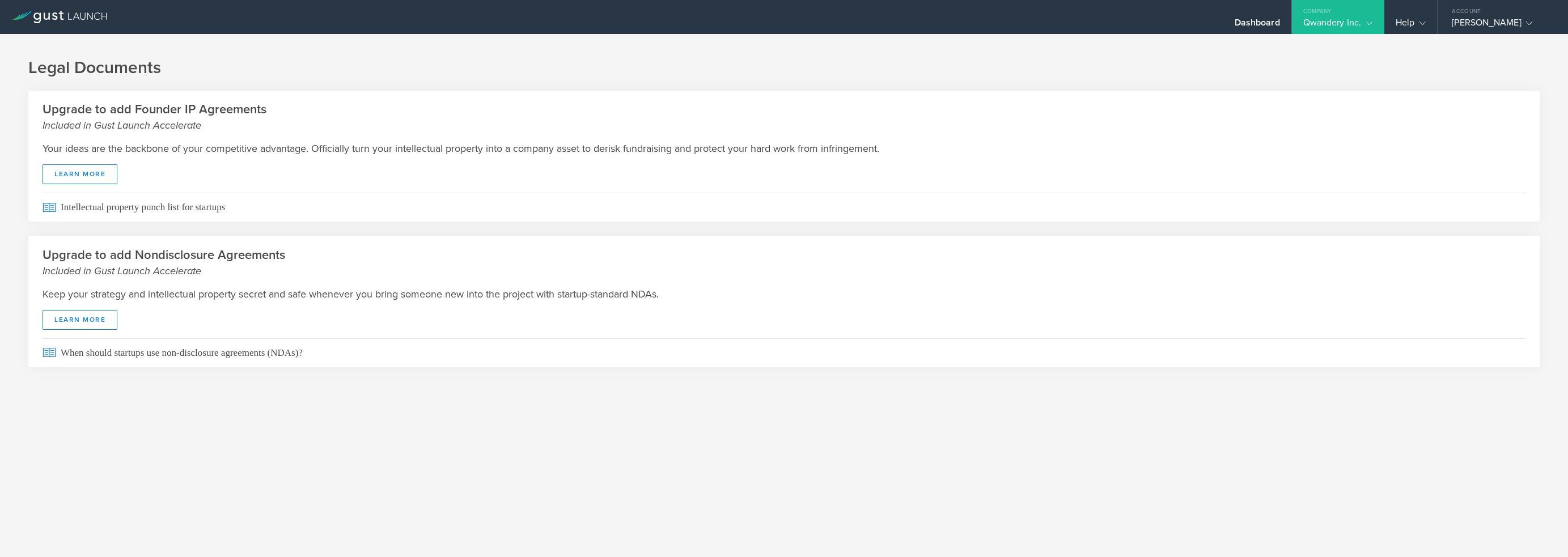
click at [1297, 66] on h1 "Legal Documents" at bounding box center [784, 68] width 1511 height 23
click at [91, 185] on div "Your ideas are the backbone of your competitive advantage. Officially turn your…" at bounding box center [784, 163] width 1511 height 60
click at [96, 177] on link "Learn More" at bounding box center [80, 174] width 75 height 20
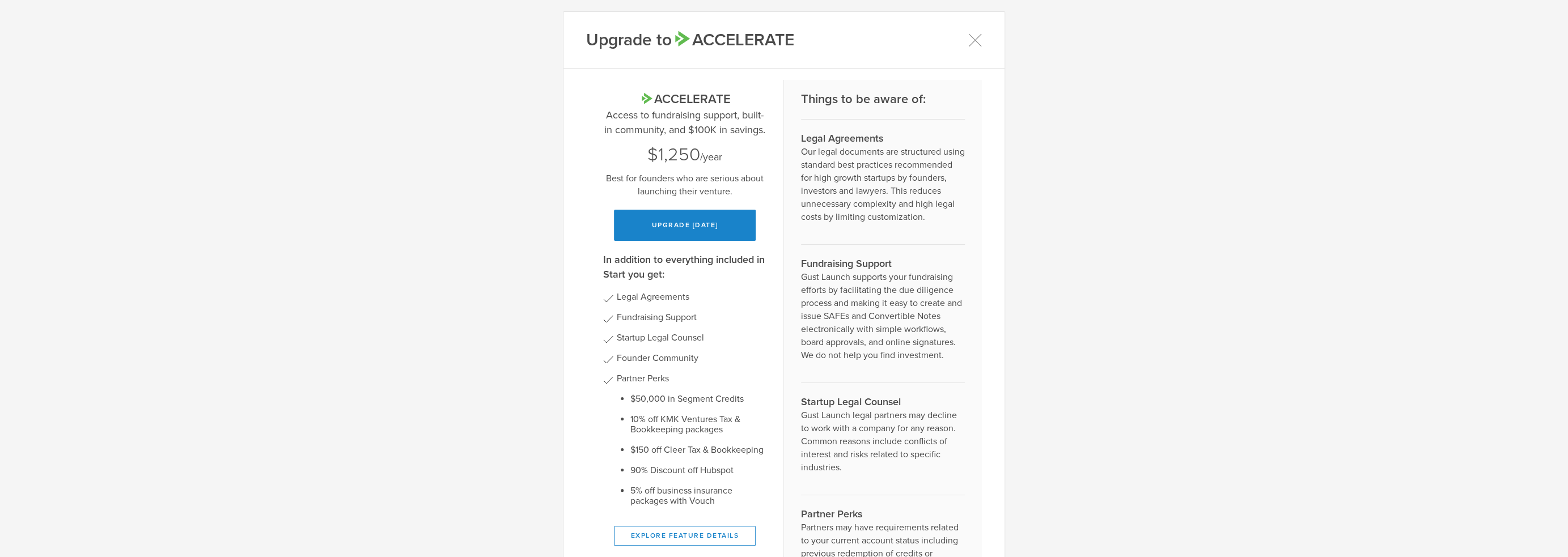
click at [1230, 539] on div "Upgrade to Accelerate Accelerate Access to fundraising support, built-in commun…" at bounding box center [784, 278] width 1568 height 557
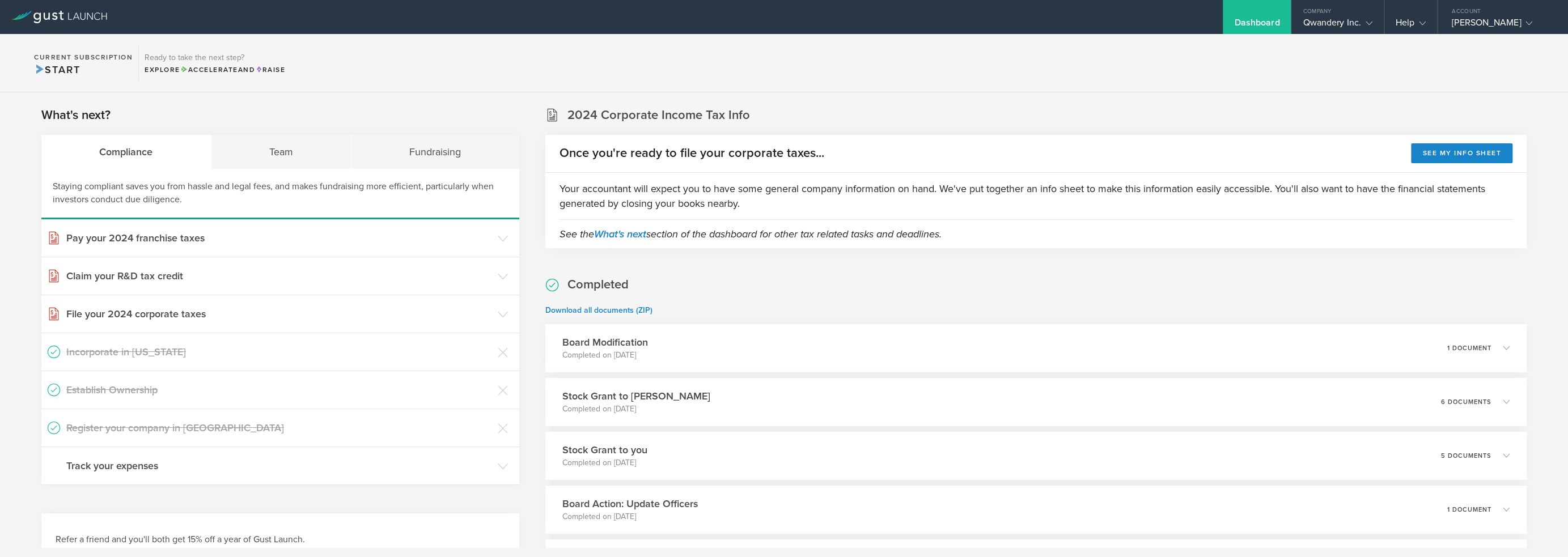
click at [926, 79] on section "Current Subscription Start Ready to take the next step? Explore Accelerate and …" at bounding box center [784, 63] width 1568 height 58
